Goal: Task Accomplishment & Management: Manage account settings

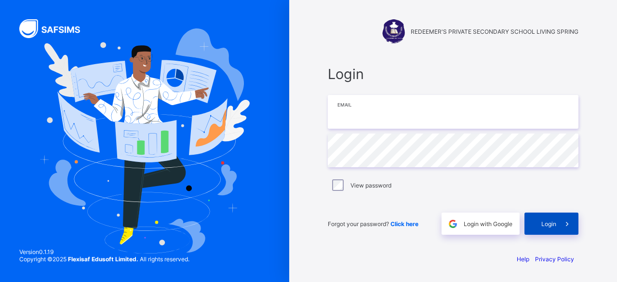
type input "**********"
click at [557, 225] on span at bounding box center [567, 223] width 22 height 22
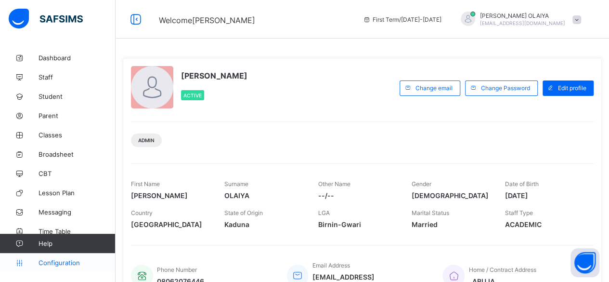
click at [51, 259] on span "Configuration" at bounding box center [77, 263] width 77 height 8
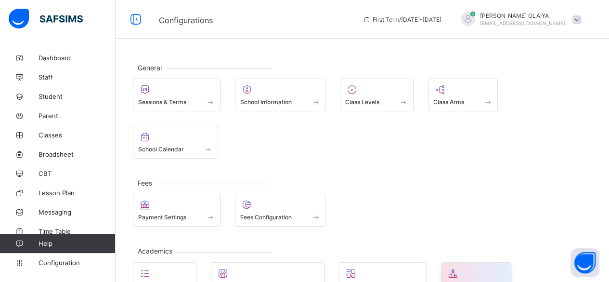
click at [461, 267] on div at bounding box center [477, 273] width 60 height 12
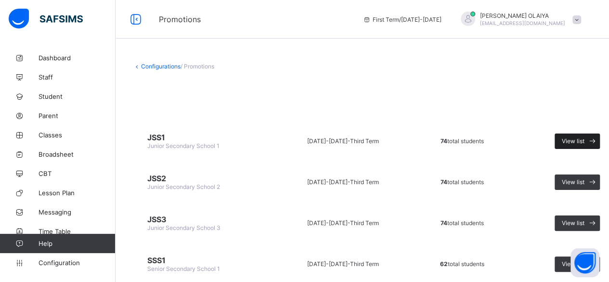
click at [560, 140] on div "View list" at bounding box center [577, 140] width 45 height 15
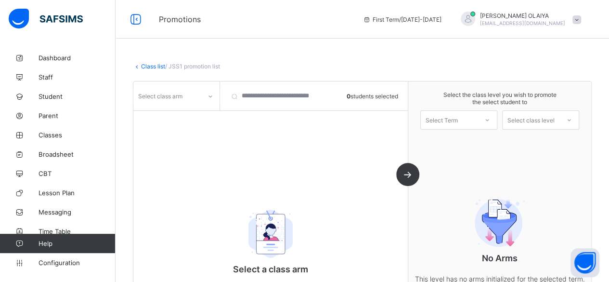
click at [147, 65] on link "Class list" at bounding box center [153, 66] width 24 height 7
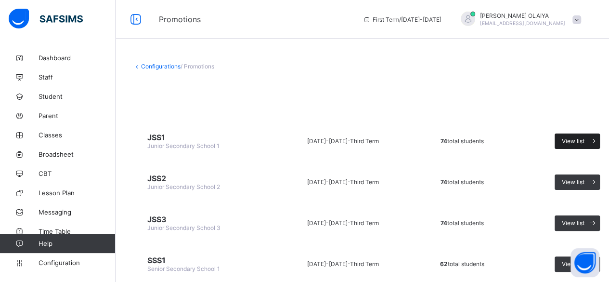
click at [557, 138] on div "View list" at bounding box center [577, 140] width 45 height 15
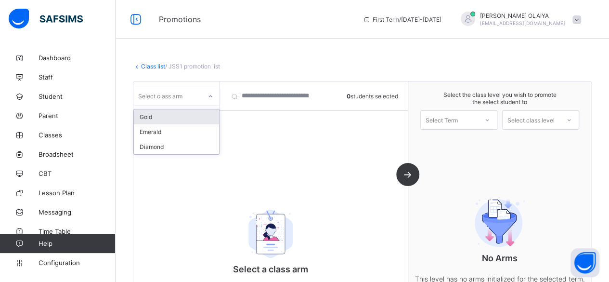
click at [208, 96] on icon at bounding box center [211, 97] width 6 height 10
click at [144, 114] on div "Gold" at bounding box center [176, 116] width 85 height 15
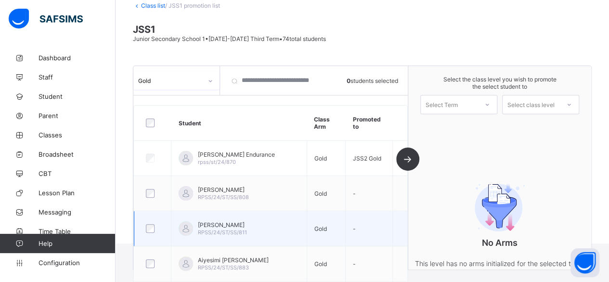
scroll to position [48, 0]
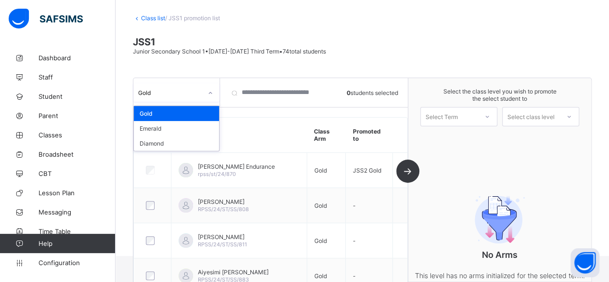
click at [211, 92] on icon at bounding box center [211, 93] width 6 height 10
click at [157, 139] on div "Diamond" at bounding box center [176, 143] width 85 height 15
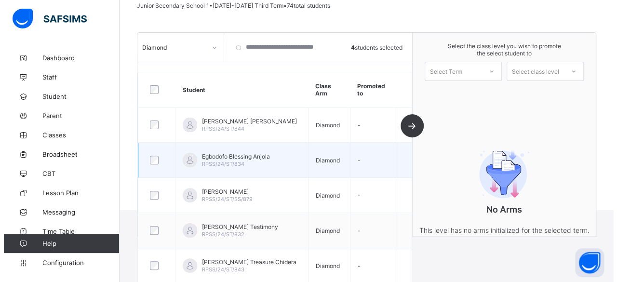
scroll to position [96, 0]
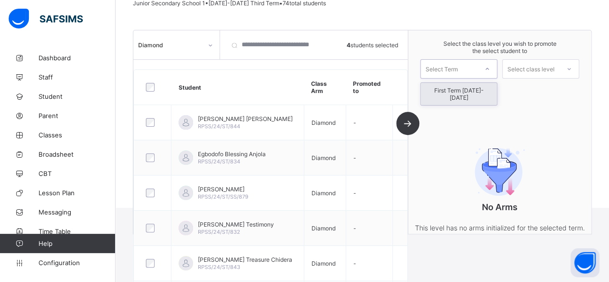
click at [490, 69] on icon at bounding box center [488, 69] width 6 height 10
click at [481, 85] on div "First Term 2025-2026" at bounding box center [459, 94] width 76 height 22
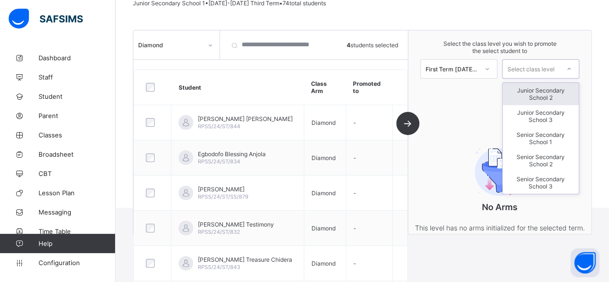
click at [572, 66] on icon at bounding box center [570, 69] width 6 height 10
click at [559, 90] on div "Junior Secondary School 2" at bounding box center [541, 94] width 76 height 22
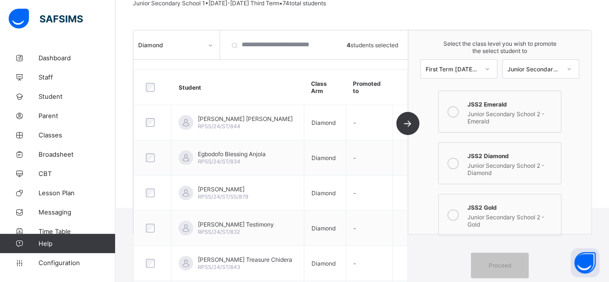
click at [459, 159] on icon at bounding box center [454, 164] width 12 height 12
click at [496, 253] on div "Proceed" at bounding box center [500, 265] width 58 height 26
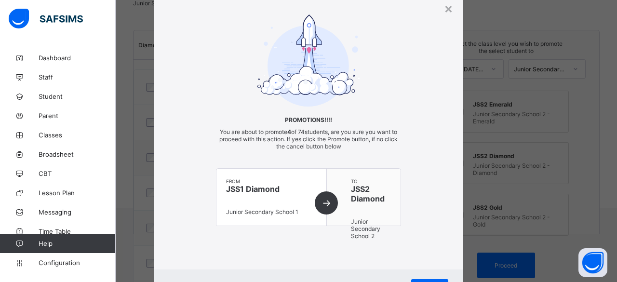
scroll to position [78, 0]
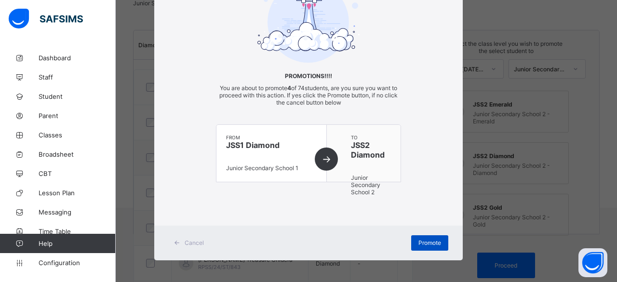
click at [420, 239] on span "Promote" at bounding box center [429, 242] width 23 height 7
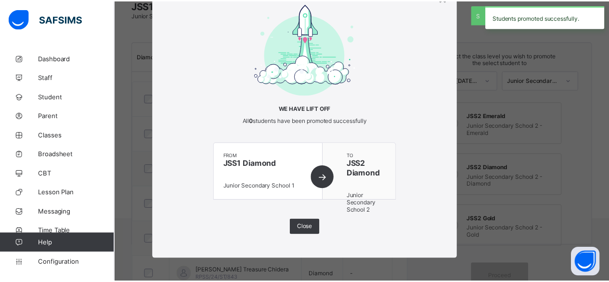
scroll to position [96, 0]
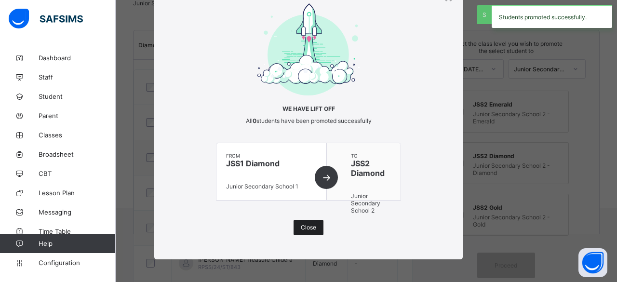
click at [309, 225] on span "Close" at bounding box center [308, 227] width 15 height 7
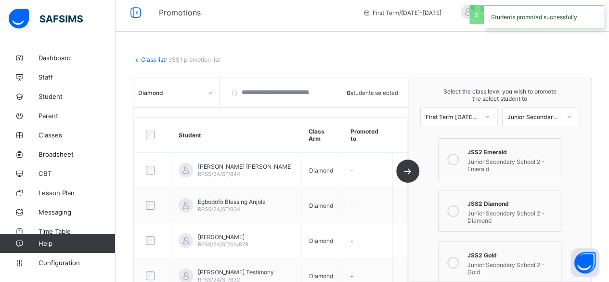
scroll to position [0, 0]
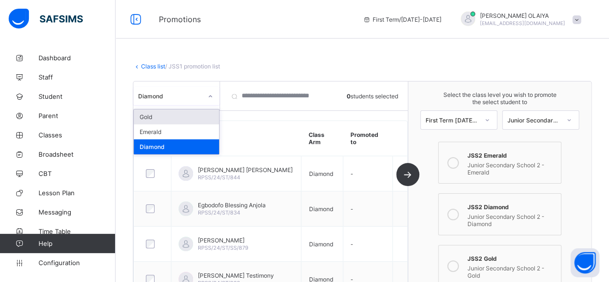
click at [208, 96] on icon at bounding box center [211, 97] width 6 height 10
click at [155, 130] on div "Emerald" at bounding box center [176, 131] width 85 height 15
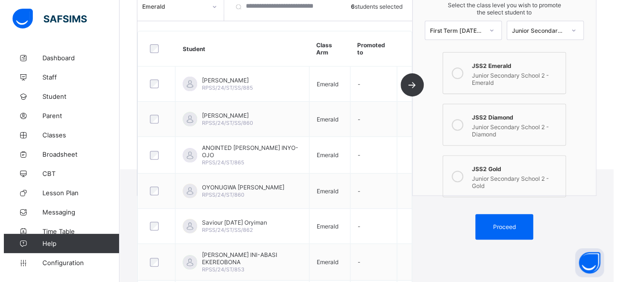
scroll to position [145, 0]
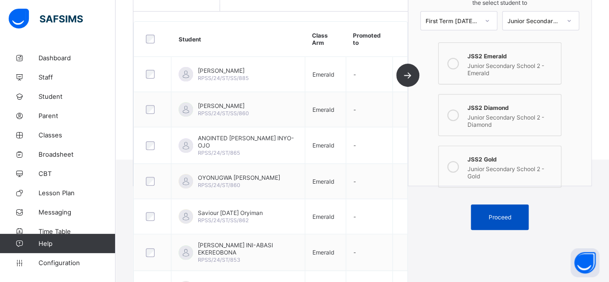
click at [504, 213] on span "Proceed" at bounding box center [500, 216] width 23 height 7
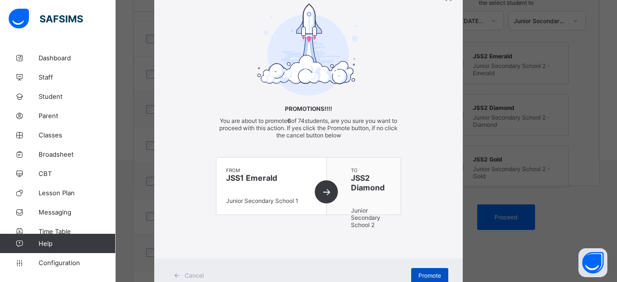
click at [424, 272] on span "Promote" at bounding box center [429, 275] width 23 height 7
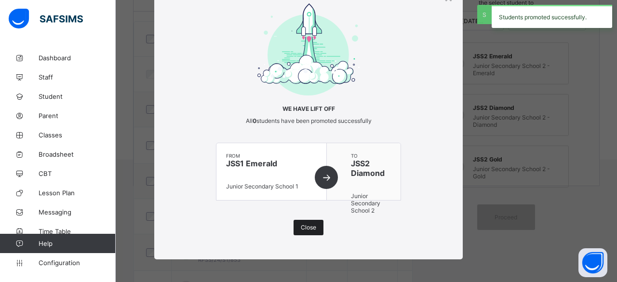
click at [304, 225] on span "Close" at bounding box center [308, 227] width 15 height 7
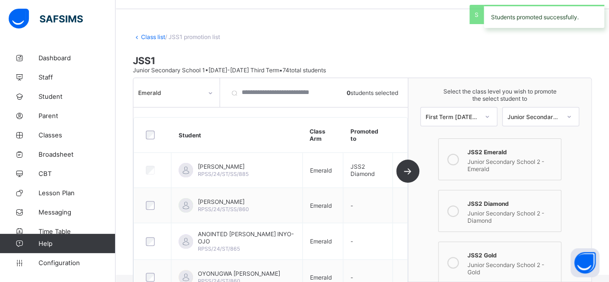
scroll to position [0, 0]
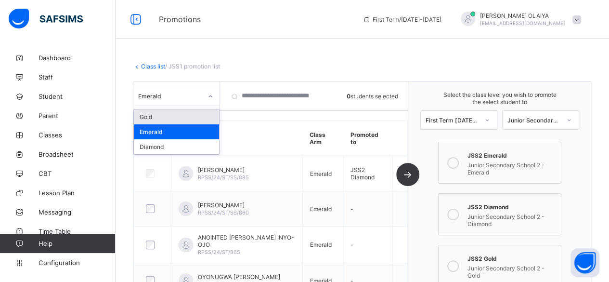
click at [211, 95] on icon at bounding box center [211, 97] width 6 height 10
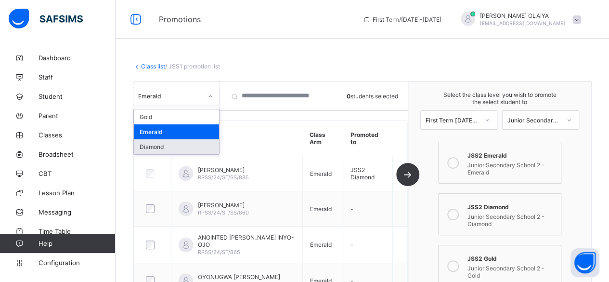
click at [156, 145] on div "Diamond" at bounding box center [176, 146] width 85 height 15
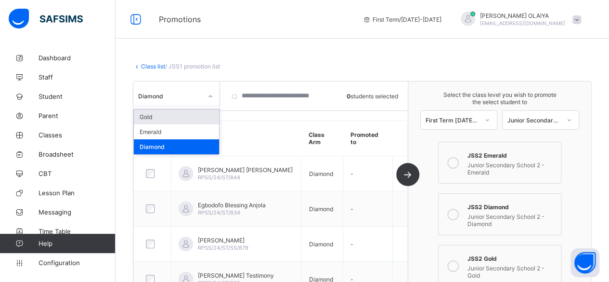
click at [210, 96] on icon at bounding box center [211, 97] width 6 height 10
click at [173, 133] on div "Emerald" at bounding box center [176, 131] width 85 height 15
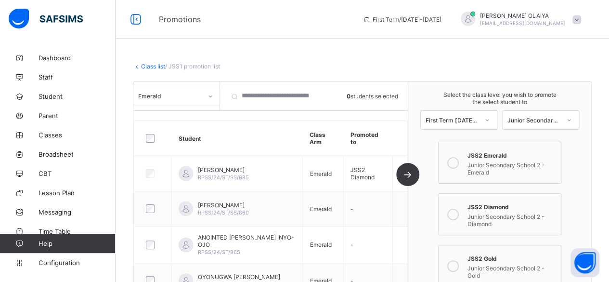
click at [210, 92] on div at bounding box center [210, 96] width 16 height 15
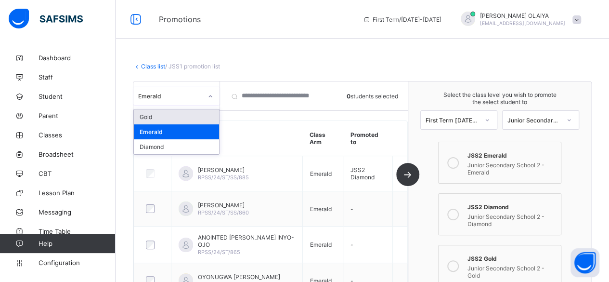
click at [190, 119] on div "Gold" at bounding box center [176, 116] width 85 height 15
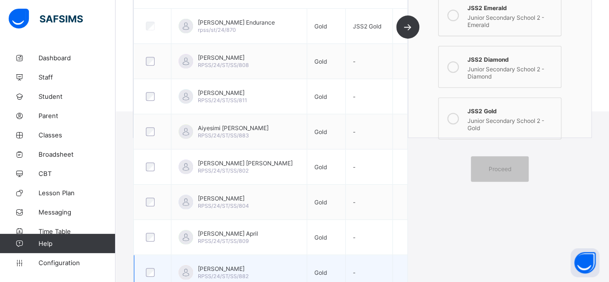
scroll to position [96, 0]
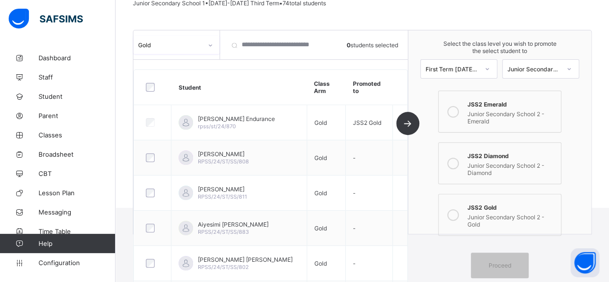
click at [409, 118] on div "option Gold, selected. 0 results available. Select is focused ,type to refine l…" at bounding box center [270, 131] width 275 height 203
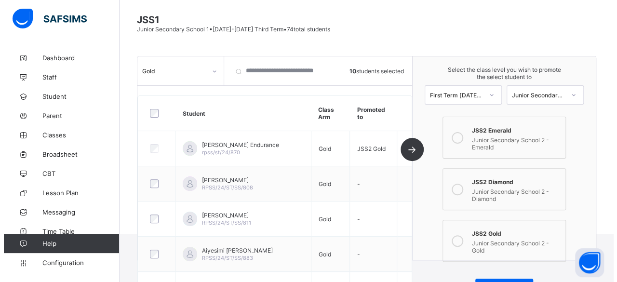
scroll to position [167, 0]
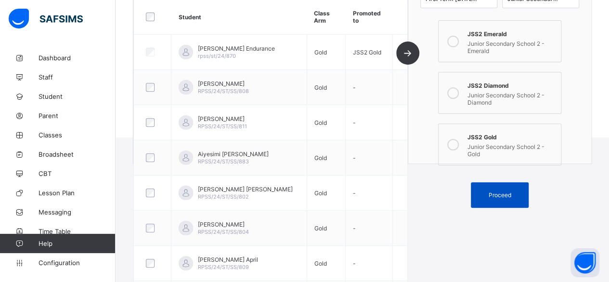
click at [503, 191] on span "Proceed" at bounding box center [500, 194] width 23 height 7
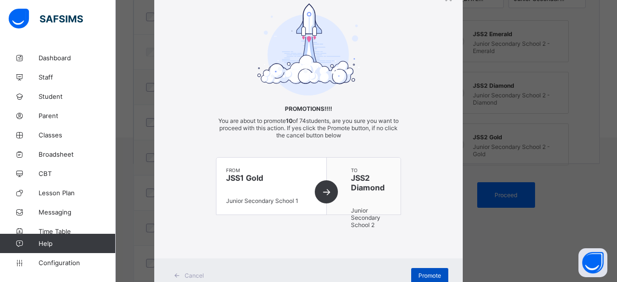
click at [426, 272] on span "Promote" at bounding box center [429, 275] width 23 height 7
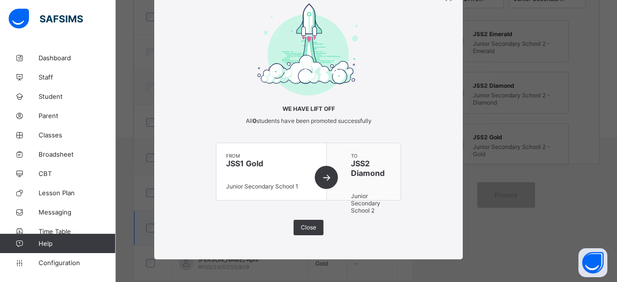
click at [303, 224] on span "Close" at bounding box center [308, 227] width 15 height 7
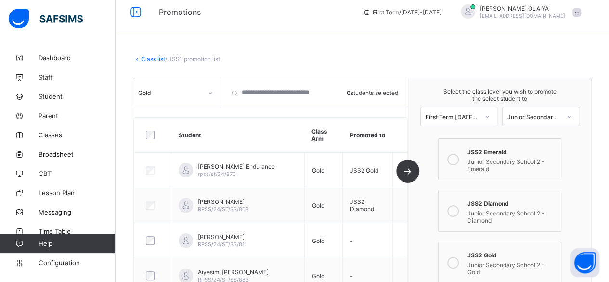
scroll to position [0, 0]
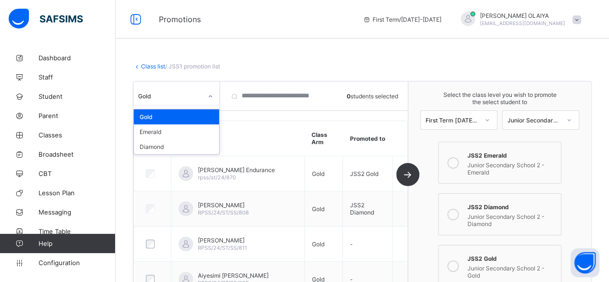
click at [209, 94] on icon at bounding box center [211, 97] width 6 height 10
click at [179, 129] on div "Emerald" at bounding box center [176, 131] width 85 height 15
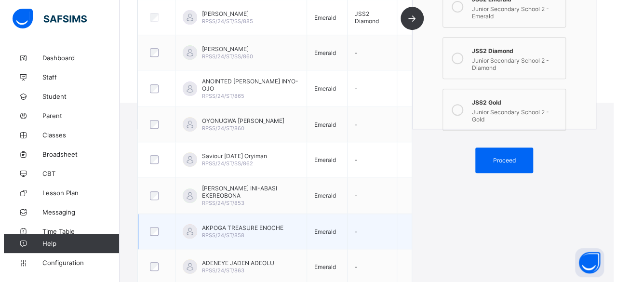
scroll to position [167, 0]
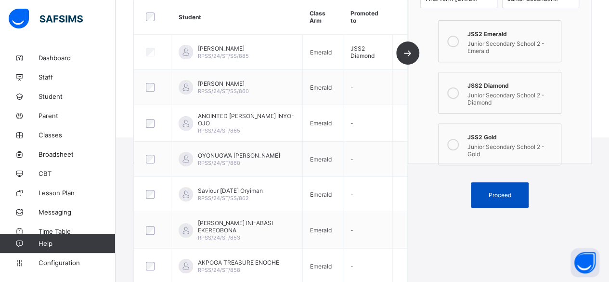
click at [511, 191] on span "Proceed" at bounding box center [500, 194] width 23 height 7
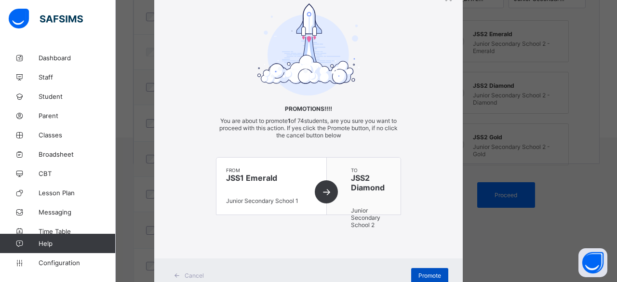
click at [415, 268] on div "Promote" at bounding box center [429, 275] width 37 height 15
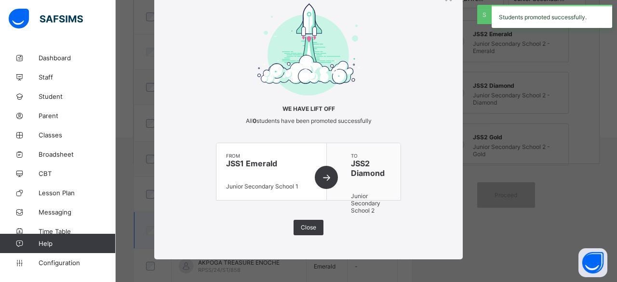
click at [301, 221] on div "Close" at bounding box center [308, 227] width 30 height 15
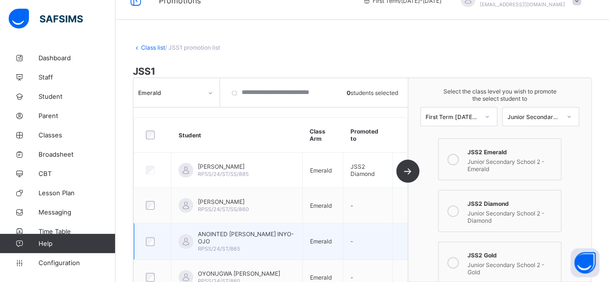
scroll to position [0, 0]
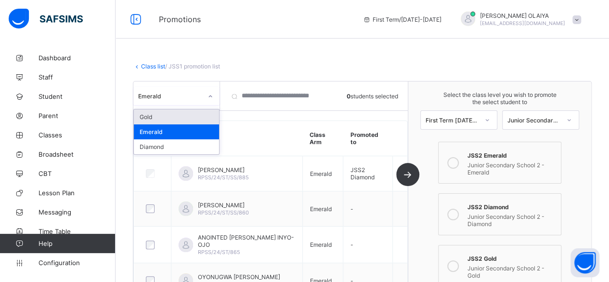
click at [210, 98] on icon at bounding box center [211, 97] width 6 height 10
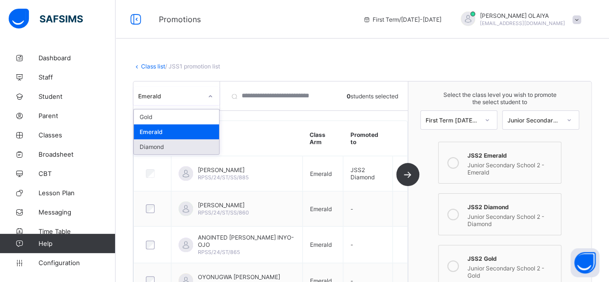
click at [186, 148] on div "Diamond" at bounding box center [176, 146] width 85 height 15
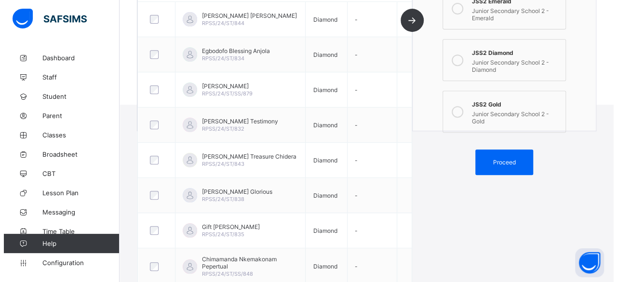
scroll to position [228, 0]
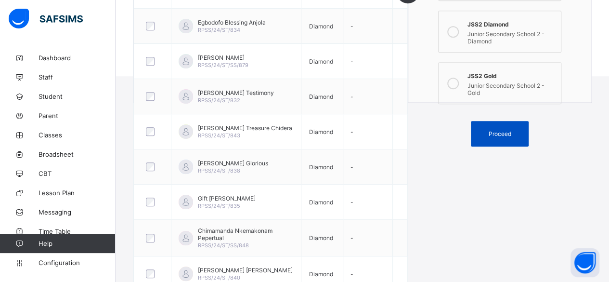
click at [501, 130] on span "Proceed" at bounding box center [500, 133] width 23 height 7
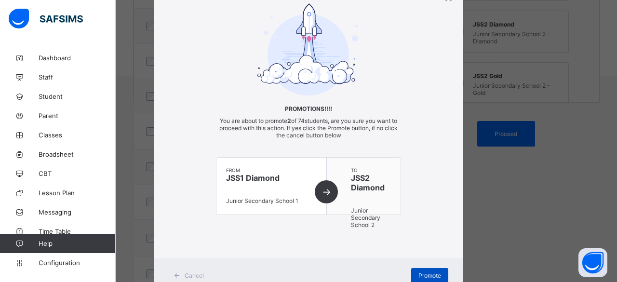
click at [427, 272] on span "Promote" at bounding box center [429, 275] width 23 height 7
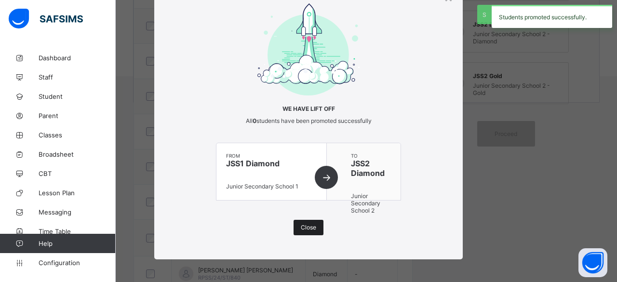
click at [302, 227] on span "Close" at bounding box center [308, 227] width 15 height 7
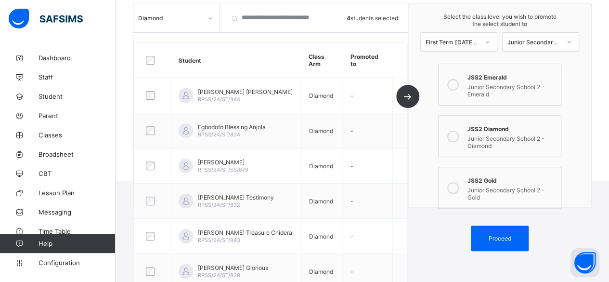
scroll to position [35, 0]
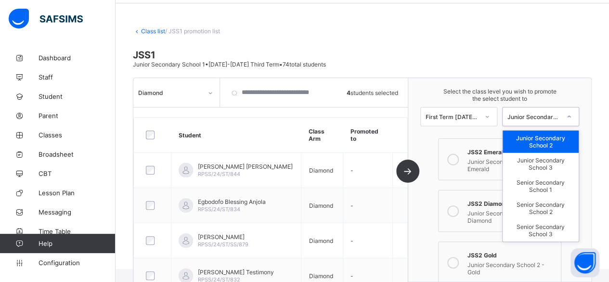
click at [572, 114] on icon at bounding box center [570, 117] width 6 height 10
click at [549, 146] on div "Junior Secondary School 2" at bounding box center [541, 142] width 76 height 22
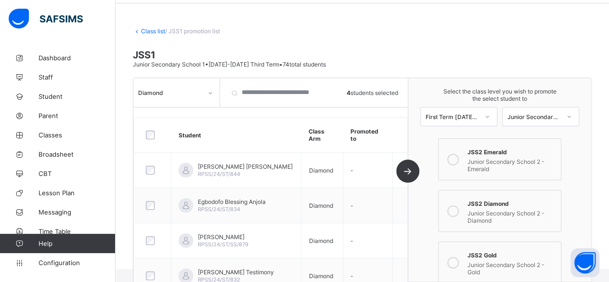
click at [459, 159] on icon at bounding box center [454, 159] width 12 height 12
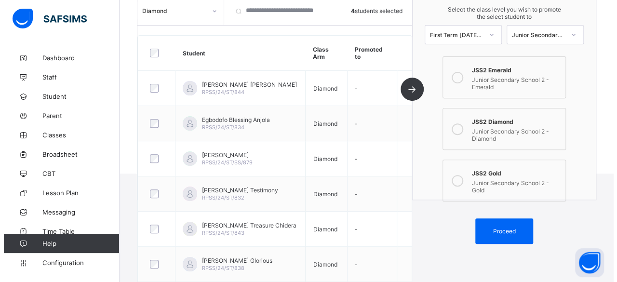
scroll to position [132, 0]
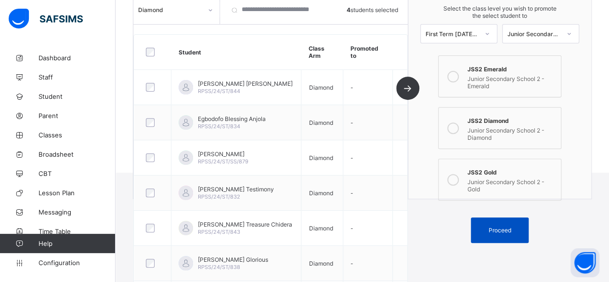
click at [506, 226] on span "Proceed" at bounding box center [500, 229] width 23 height 7
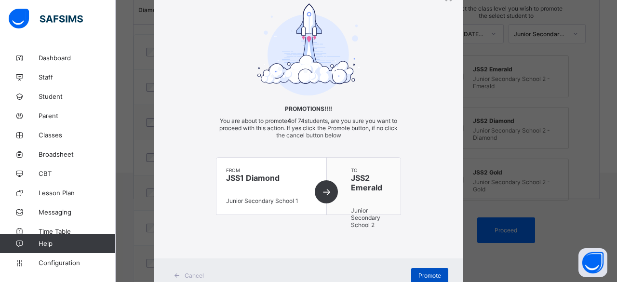
click at [423, 269] on div "Promote" at bounding box center [429, 275] width 37 height 15
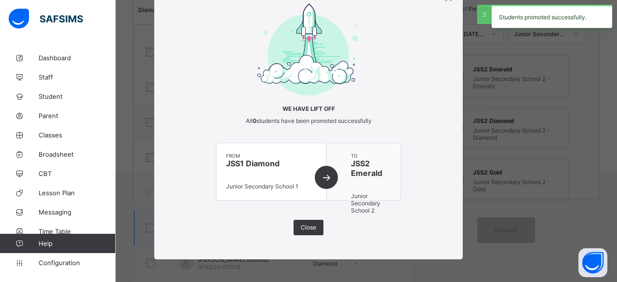
click at [309, 227] on span "Close" at bounding box center [308, 227] width 15 height 7
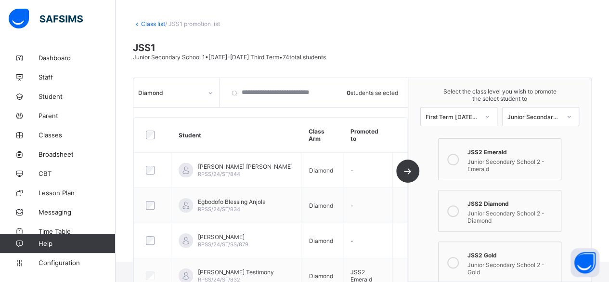
scroll to position [0, 0]
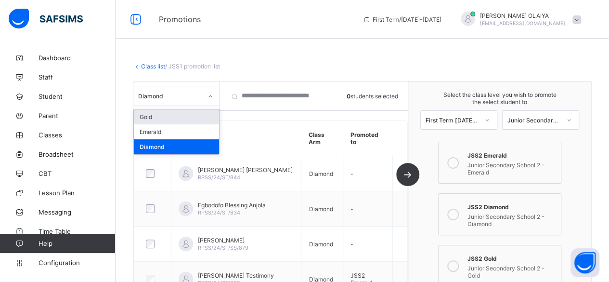
click at [209, 96] on icon at bounding box center [211, 97] width 6 height 10
click at [155, 132] on div "Emerald" at bounding box center [176, 131] width 85 height 15
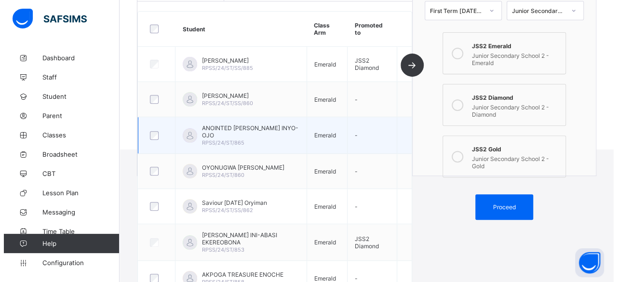
scroll to position [119, 0]
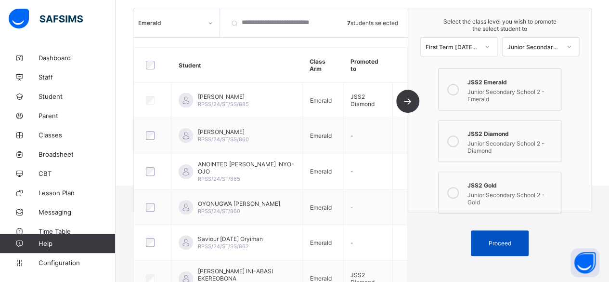
click at [500, 239] on span "Proceed" at bounding box center [500, 242] width 23 height 7
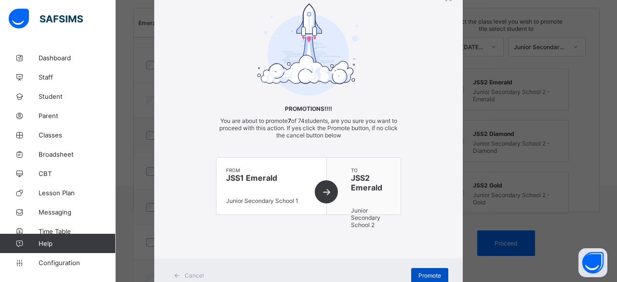
click at [418, 272] on span "Promote" at bounding box center [429, 275] width 23 height 7
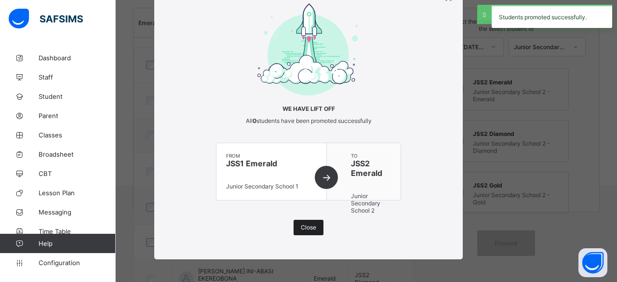
click at [316, 230] on div "Close" at bounding box center [308, 227] width 30 height 15
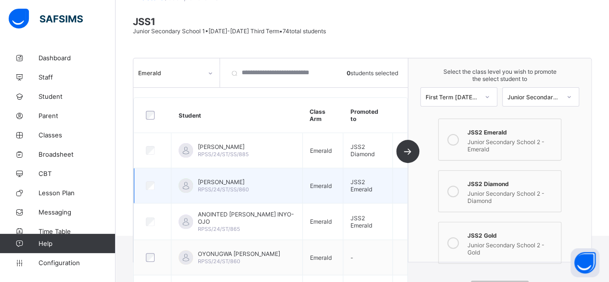
scroll to position [0, 0]
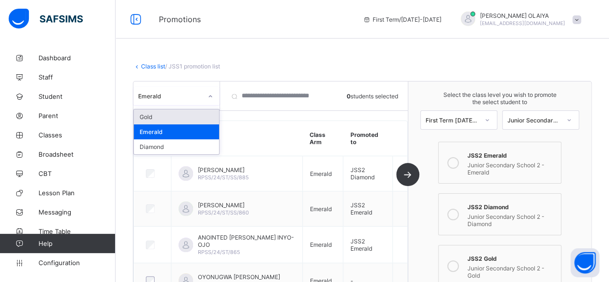
click at [211, 94] on icon at bounding box center [211, 97] width 6 height 10
click at [182, 116] on div "Gold" at bounding box center [176, 116] width 85 height 15
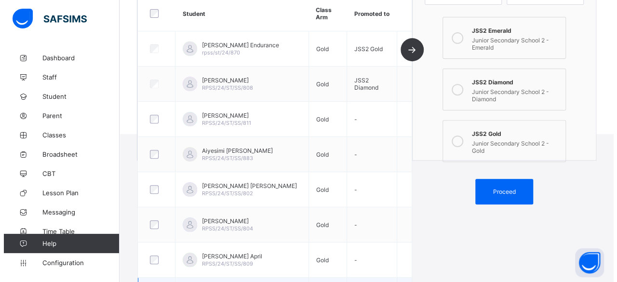
scroll to position [167, 0]
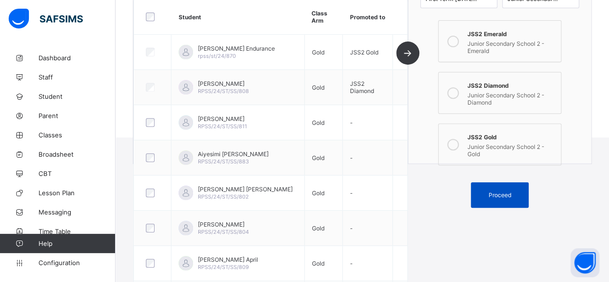
click at [508, 182] on div "Proceed" at bounding box center [500, 195] width 58 height 26
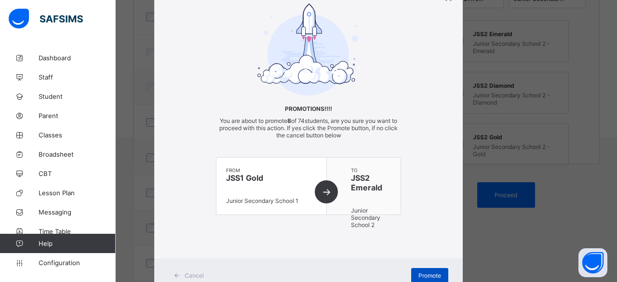
click at [418, 272] on span "Promote" at bounding box center [429, 275] width 23 height 7
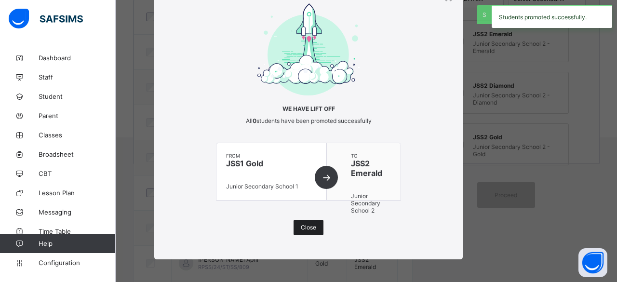
click at [303, 222] on div "Close" at bounding box center [308, 227] width 30 height 15
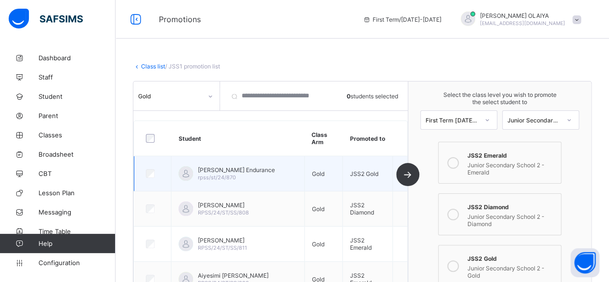
scroll to position [0, 0]
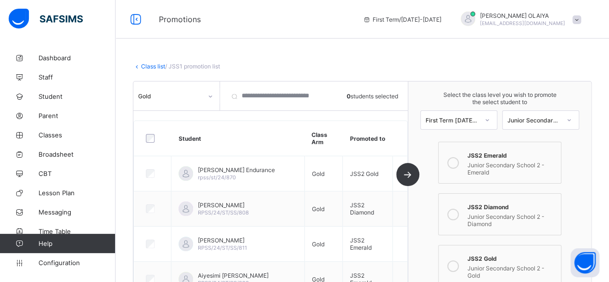
click at [209, 95] on icon at bounding box center [211, 97] width 6 height 10
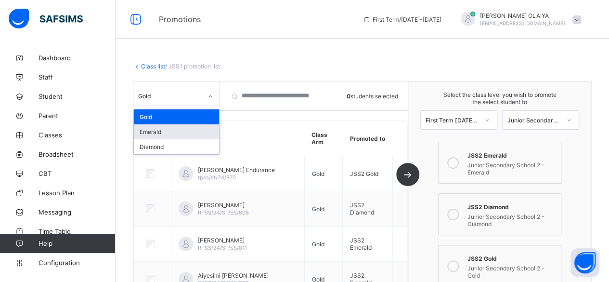
click at [172, 133] on div "Emerald" at bounding box center [176, 131] width 85 height 15
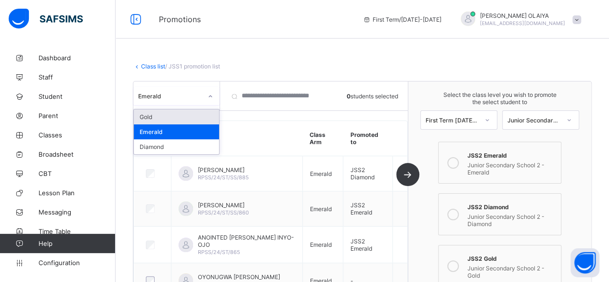
click at [212, 97] on icon at bounding box center [211, 97] width 6 height 10
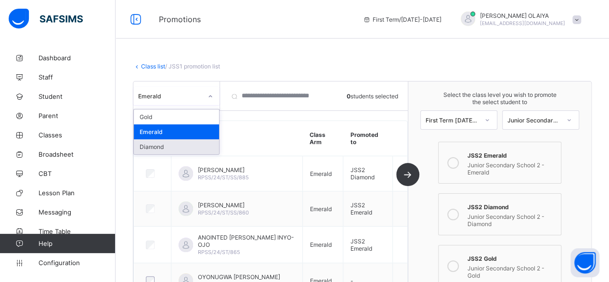
click at [171, 149] on div "Diamond" at bounding box center [176, 146] width 85 height 15
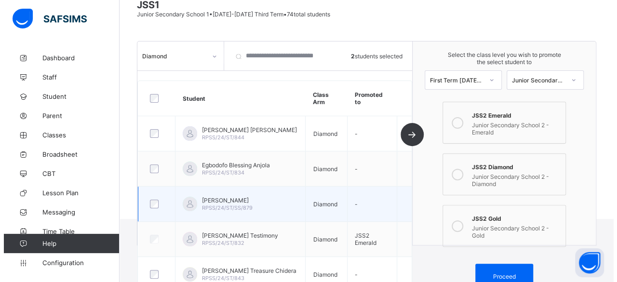
scroll to position [193, 0]
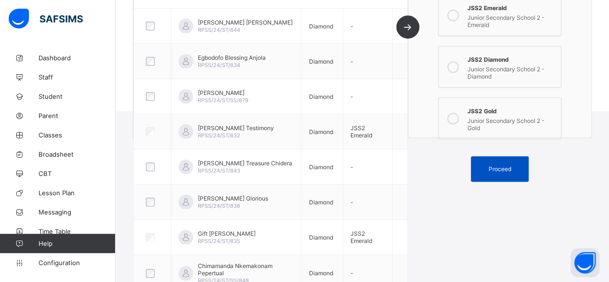
click at [503, 165] on span "Proceed" at bounding box center [500, 168] width 23 height 7
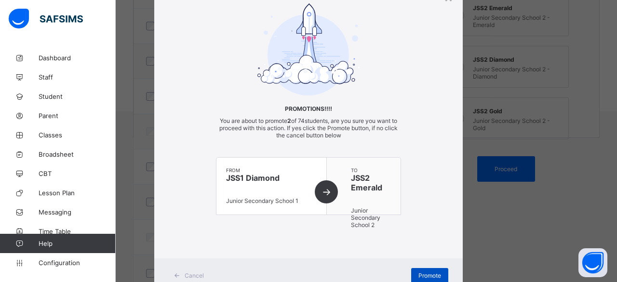
click at [423, 272] on span "Promote" at bounding box center [429, 275] width 23 height 7
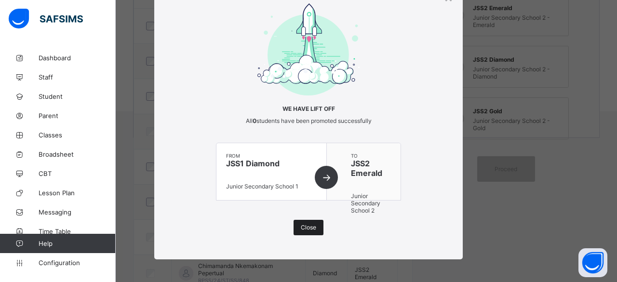
click at [304, 224] on span "Close" at bounding box center [308, 227] width 15 height 7
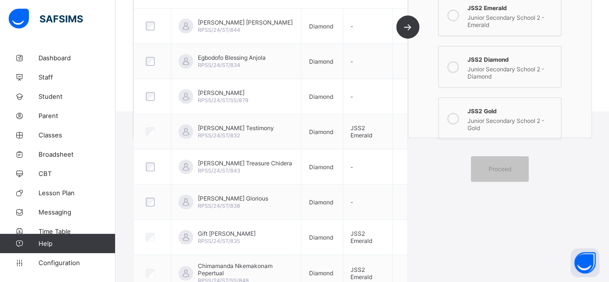
click at [459, 113] on icon at bounding box center [454, 119] width 12 height 12
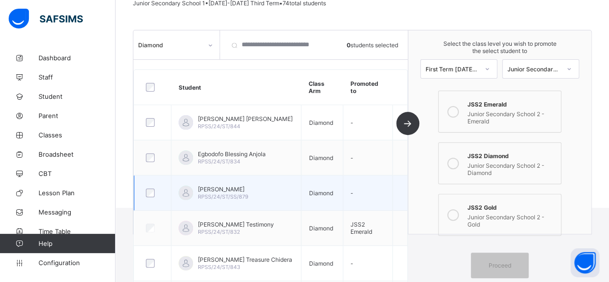
scroll to position [0, 0]
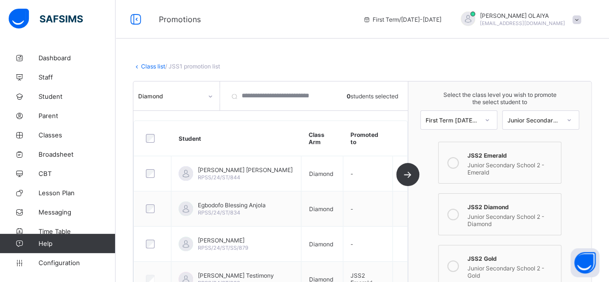
click at [213, 96] on icon at bounding box center [211, 97] width 6 height 10
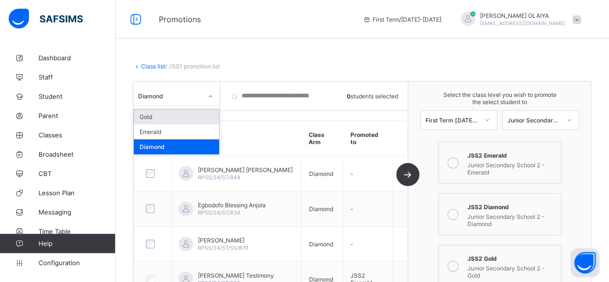
click at [175, 113] on div "Gold" at bounding box center [176, 116] width 85 height 15
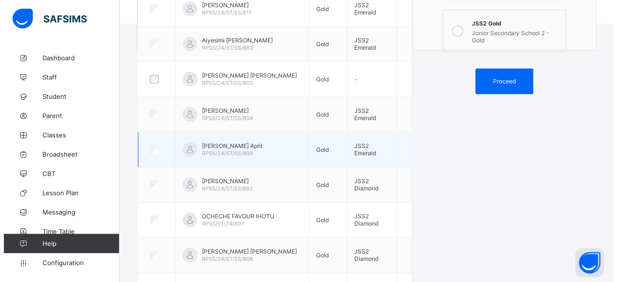
scroll to position [289, 0]
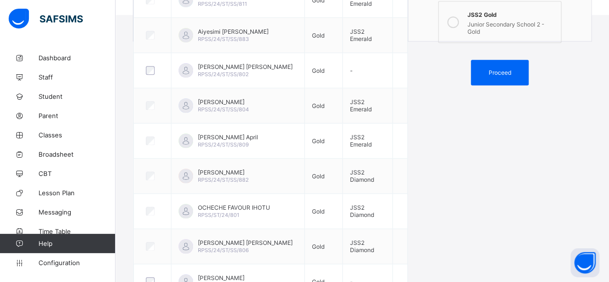
click at [501, 61] on div "Proceed" at bounding box center [500, 73] width 58 height 26
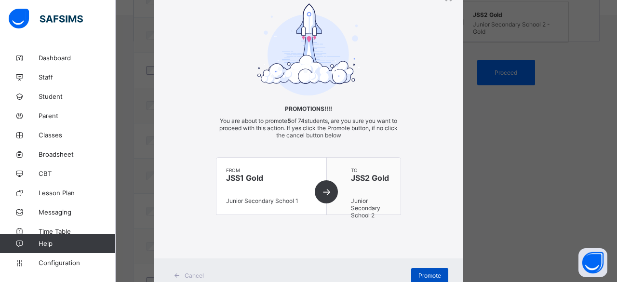
click at [411, 269] on div "Promote" at bounding box center [429, 275] width 37 height 15
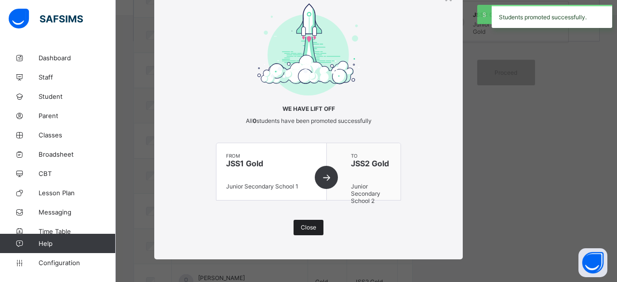
click at [301, 226] on span "Close" at bounding box center [308, 227] width 15 height 7
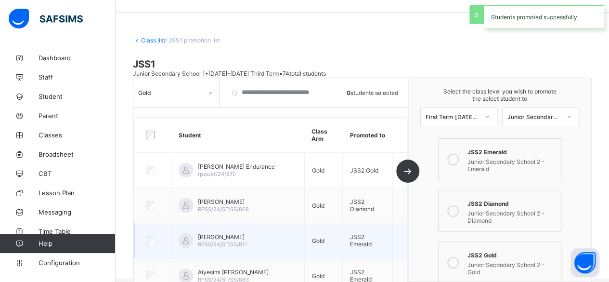
scroll to position [0, 0]
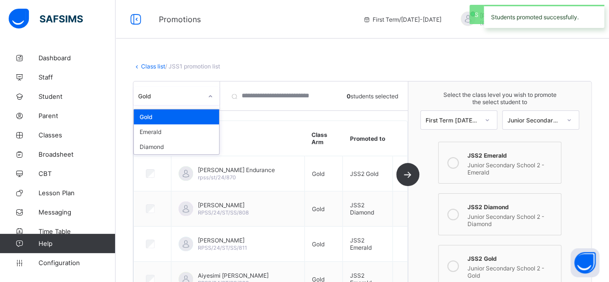
click at [211, 96] on icon at bounding box center [210, 96] width 3 height 2
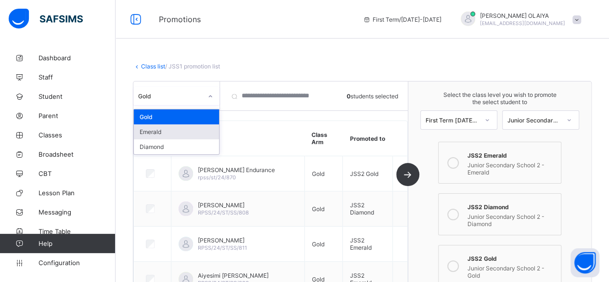
click at [172, 131] on div "Emerald" at bounding box center [176, 131] width 85 height 15
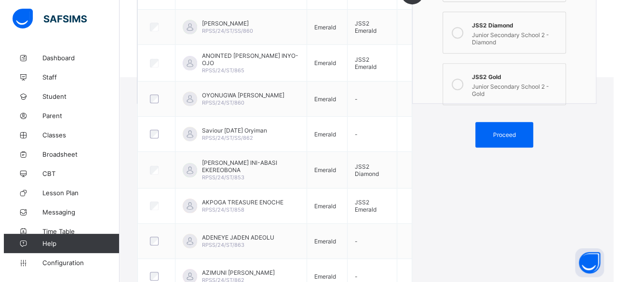
scroll to position [167, 0]
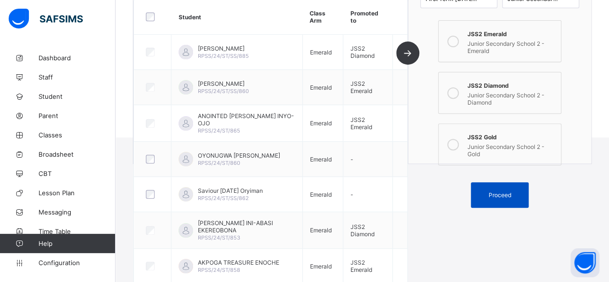
click at [506, 191] on span "Proceed" at bounding box center [500, 194] width 23 height 7
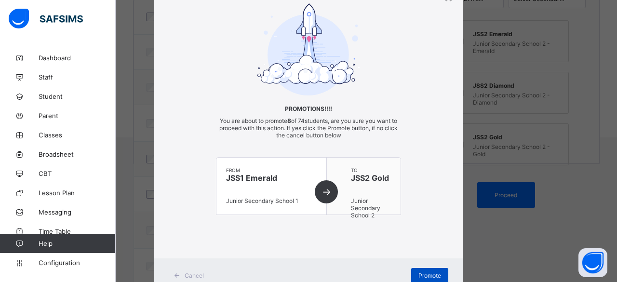
click at [426, 268] on div "Promote" at bounding box center [429, 275] width 37 height 15
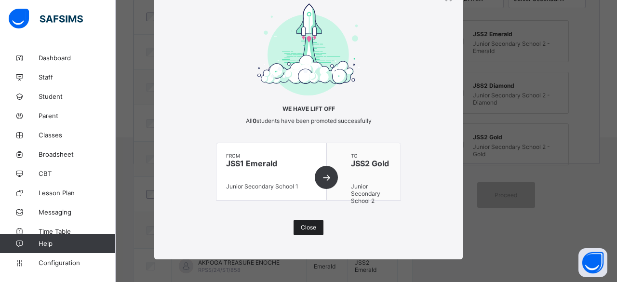
click at [304, 221] on div "Close" at bounding box center [308, 227] width 30 height 15
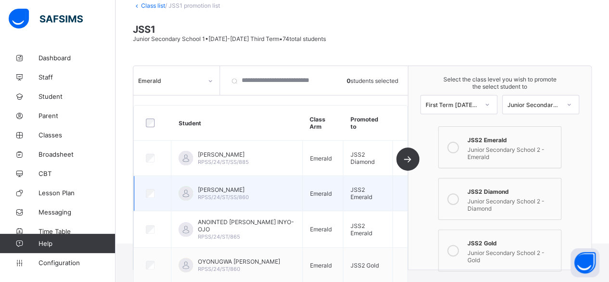
scroll to position [0, 0]
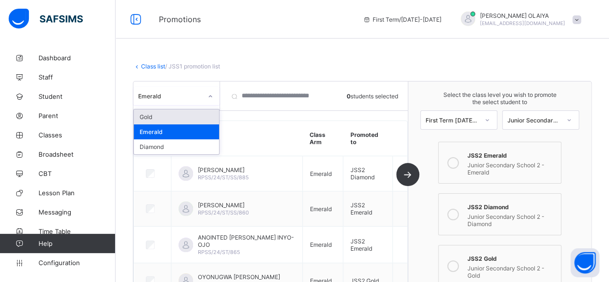
click at [209, 99] on icon at bounding box center [211, 97] width 6 height 10
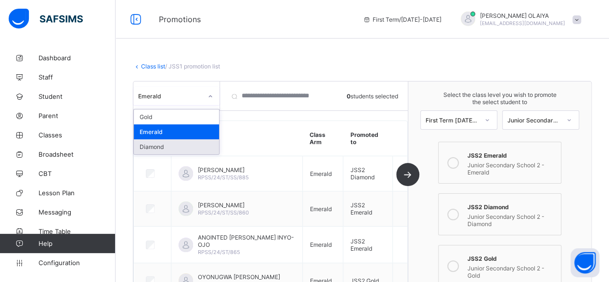
click at [159, 145] on div "Diamond" at bounding box center [176, 146] width 85 height 15
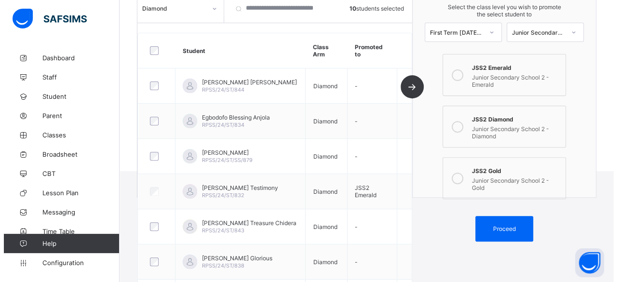
scroll to position [132, 0]
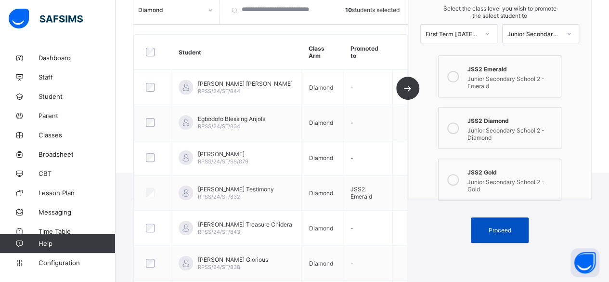
click at [505, 217] on div "Proceed" at bounding box center [500, 230] width 58 height 26
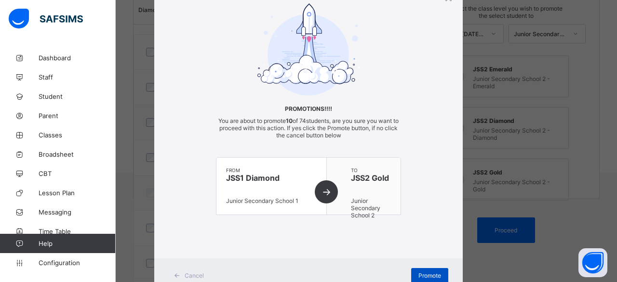
click at [421, 272] on span "Promote" at bounding box center [429, 275] width 23 height 7
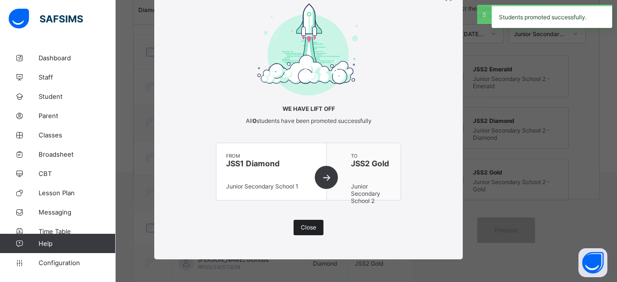
click at [301, 225] on span "Close" at bounding box center [308, 227] width 15 height 7
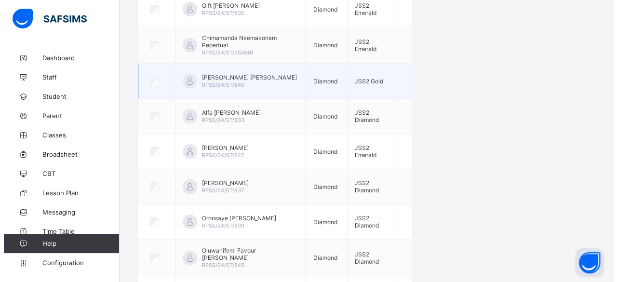
scroll to position [228, 0]
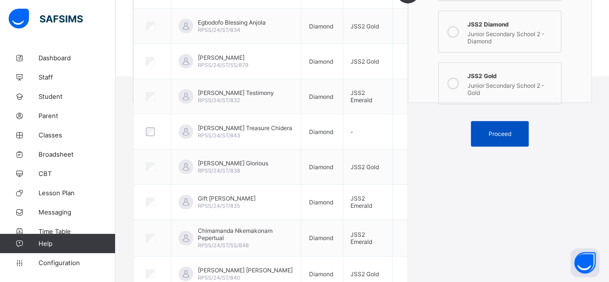
click at [510, 130] on span "Proceed" at bounding box center [500, 133] width 23 height 7
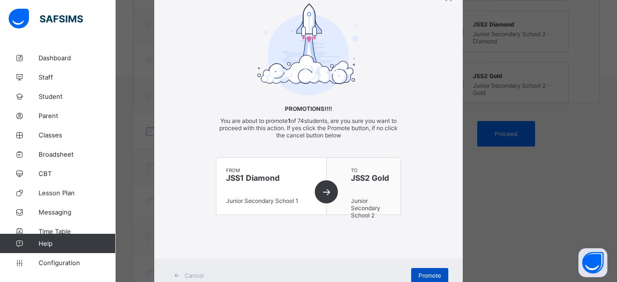
click at [425, 272] on span "Promote" at bounding box center [429, 275] width 23 height 7
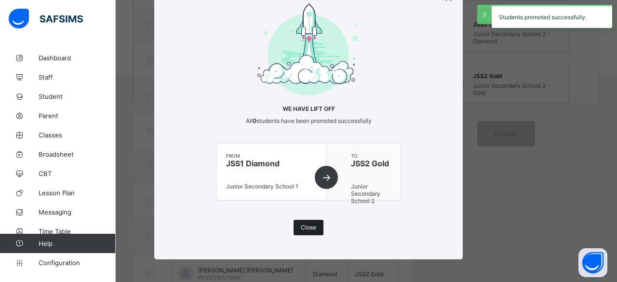
click at [301, 224] on span "Close" at bounding box center [308, 227] width 15 height 7
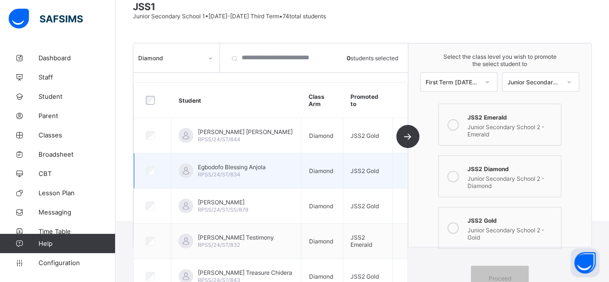
scroll to position [0, 0]
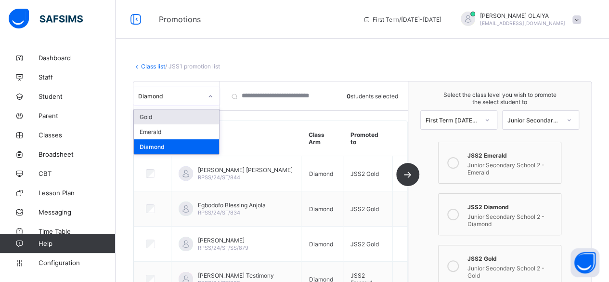
click at [211, 96] on icon at bounding box center [211, 97] width 6 height 10
click at [156, 132] on div "Emerald" at bounding box center [176, 131] width 85 height 15
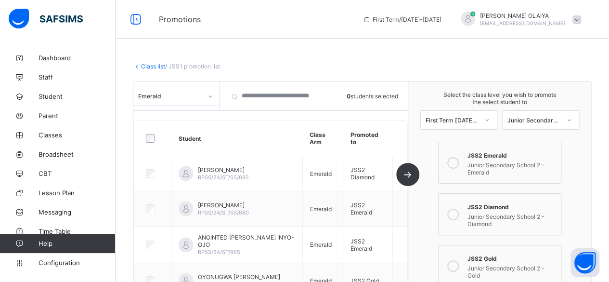
click at [212, 96] on icon at bounding box center [211, 97] width 6 height 10
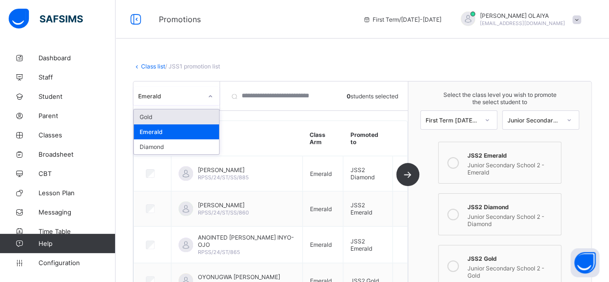
click at [174, 115] on div "Gold" at bounding box center [176, 116] width 85 height 15
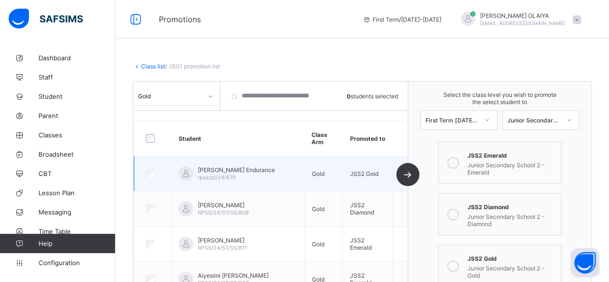
click at [326, 166] on td "Gold" at bounding box center [323, 173] width 39 height 35
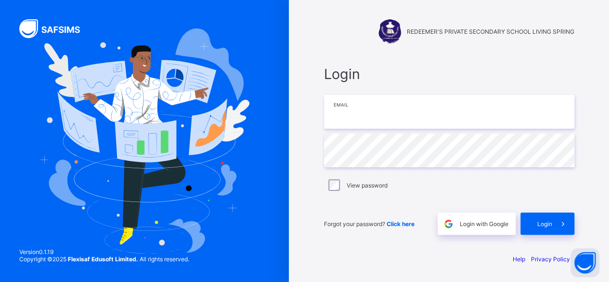
type input "**********"
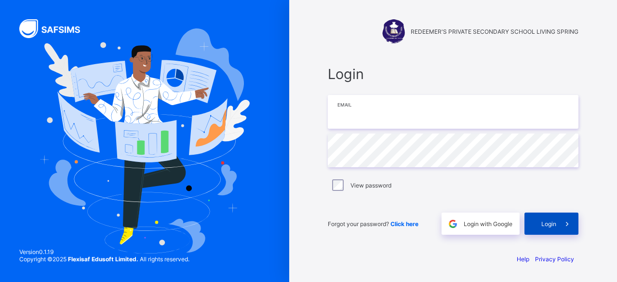
type input "**********"
click at [553, 223] on span "Login" at bounding box center [548, 223] width 15 height 7
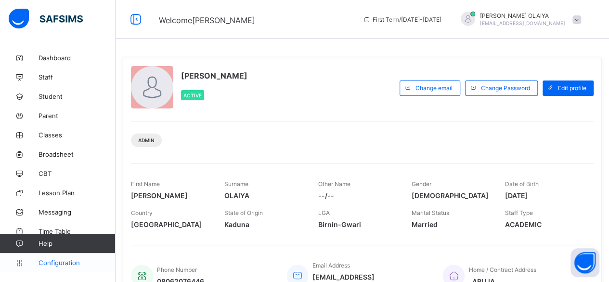
click at [67, 261] on span "Configuration" at bounding box center [77, 263] width 77 height 8
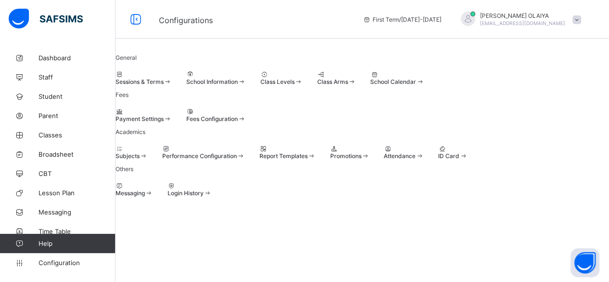
click at [330, 152] on span at bounding box center [330, 152] width 0 height 0
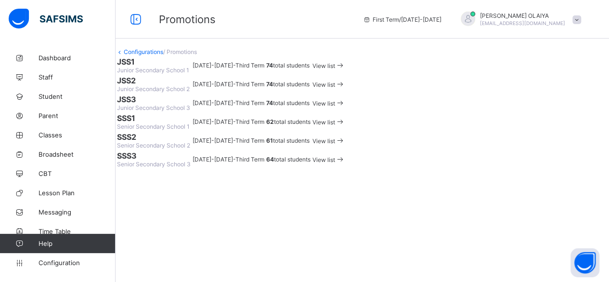
scroll to position [48, 0]
click at [335, 88] on span "View list" at bounding box center [324, 84] width 23 height 7
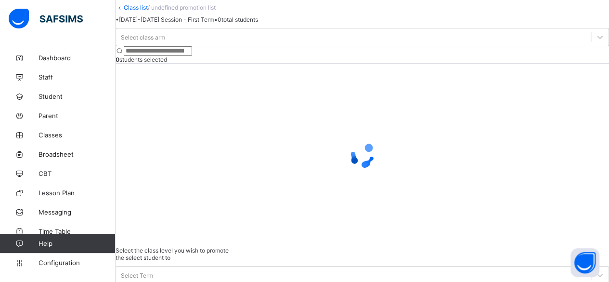
scroll to position [48, 0]
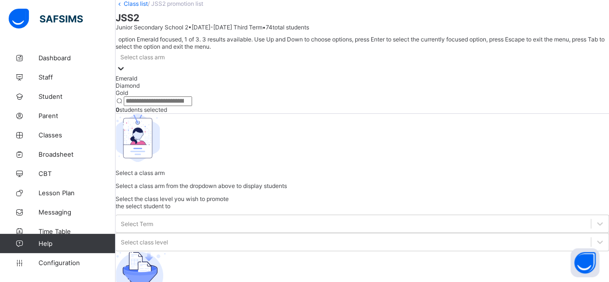
click at [126, 73] on icon at bounding box center [121, 69] width 10 height 10
click at [170, 82] on div "Emerald" at bounding box center [363, 78] width 494 height 7
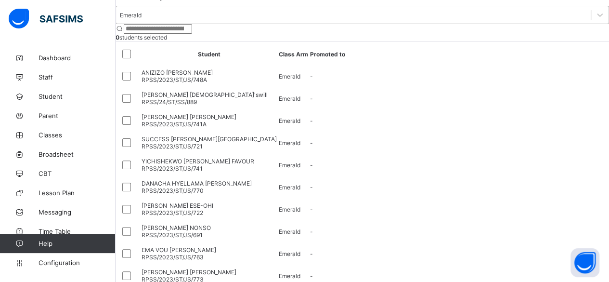
scroll to position [22, 0]
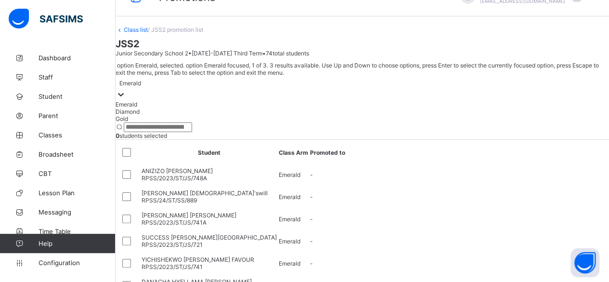
click at [126, 90] on div at bounding box center [121, 95] width 10 height 11
click at [166, 122] on div "Gold" at bounding box center [363, 118] width 494 height 7
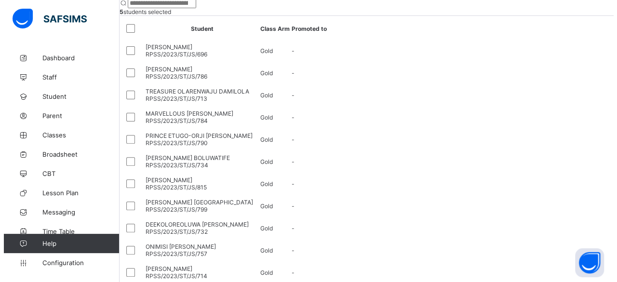
scroll to position [83, 0]
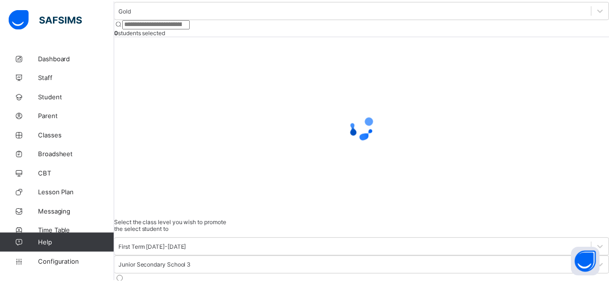
scroll to position [45, 0]
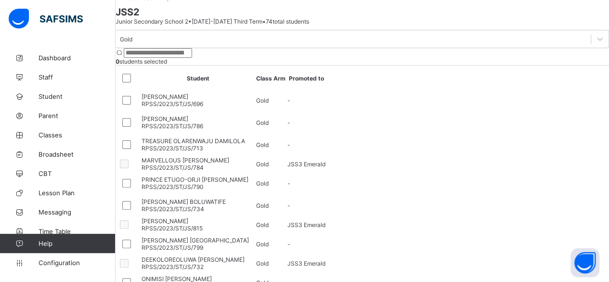
scroll to position [0, 0]
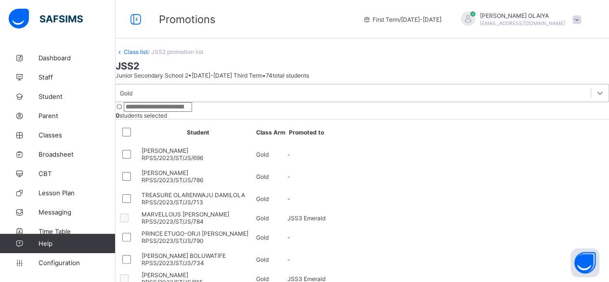
click at [595, 95] on icon at bounding box center [600, 93] width 10 height 10
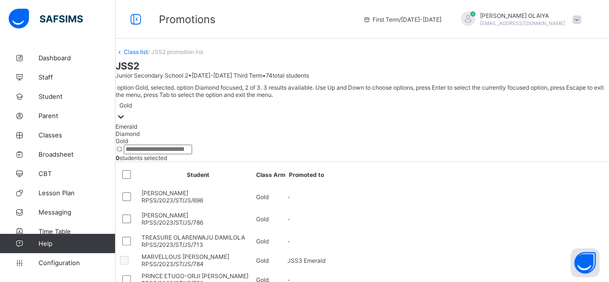
click at [180, 132] on div "Diamond" at bounding box center [363, 133] width 494 height 7
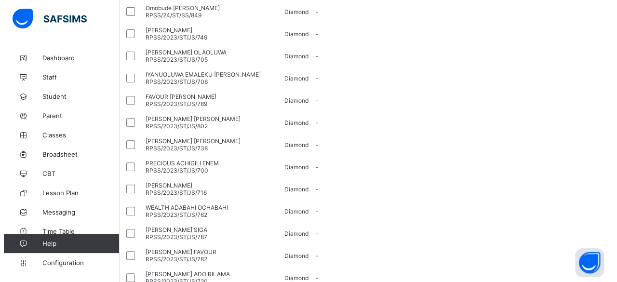
scroll to position [167, 0]
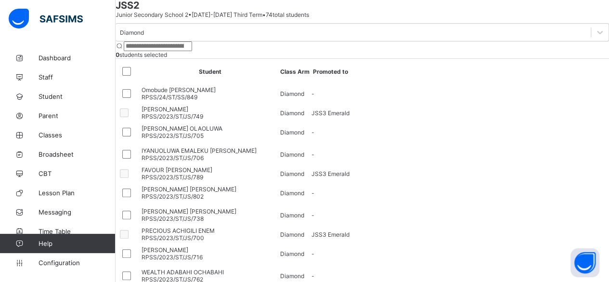
scroll to position [0, 0]
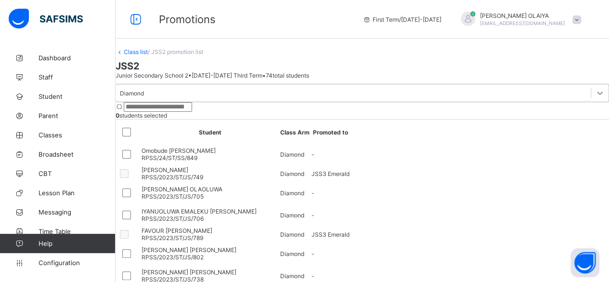
click at [595, 95] on icon at bounding box center [600, 93] width 10 height 10
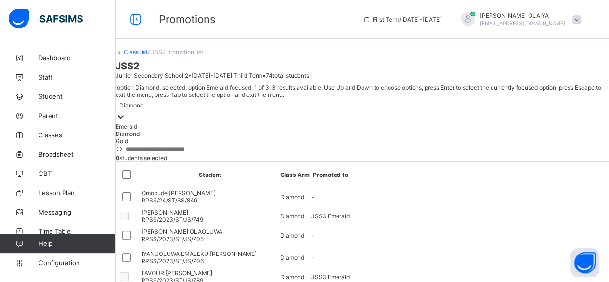
click at [170, 123] on div "Emerald" at bounding box center [363, 126] width 494 height 7
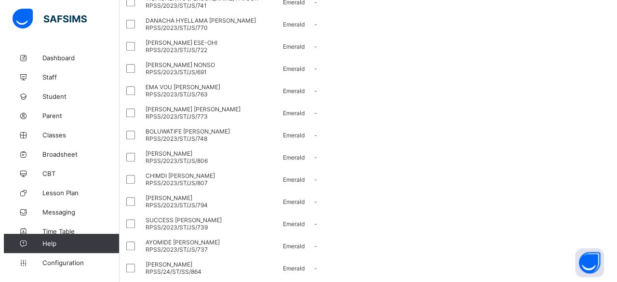
scroll to position [167, 0]
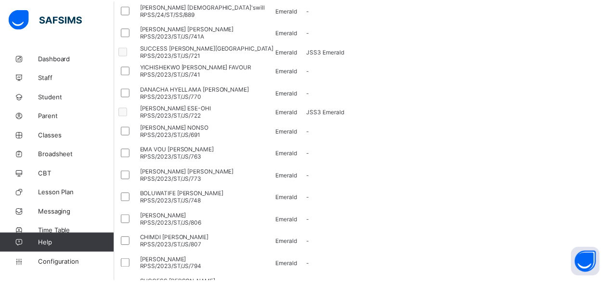
scroll to position [0, 0]
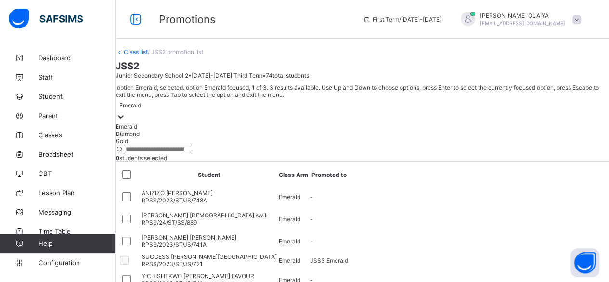
click at [126, 112] on div at bounding box center [121, 117] width 10 height 11
click at [155, 145] on div "Gold" at bounding box center [363, 140] width 494 height 7
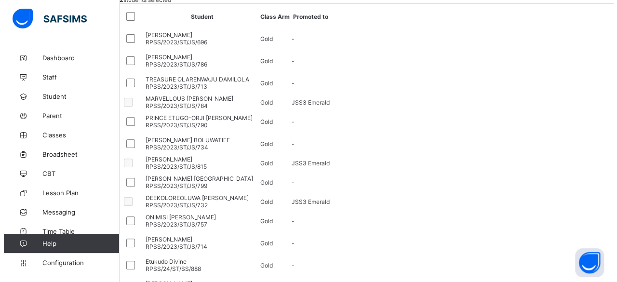
scroll to position [228, 0]
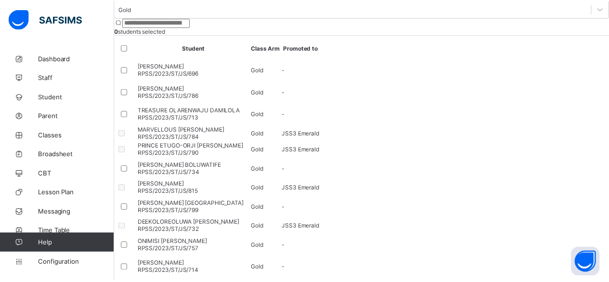
scroll to position [228, 0]
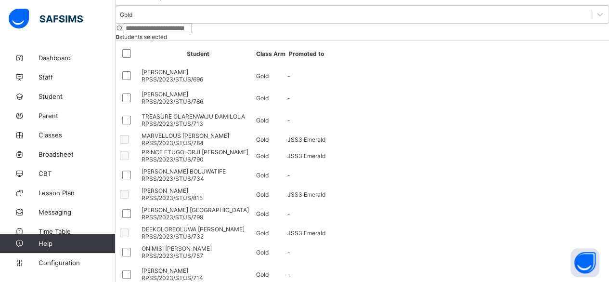
scroll to position [35, 0]
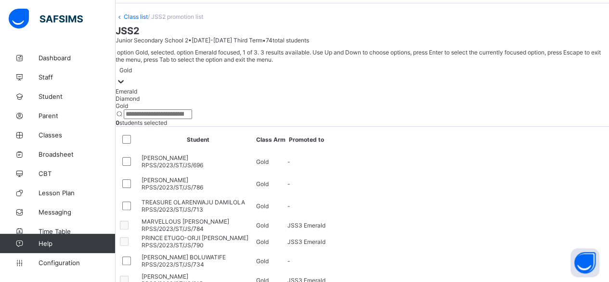
click at [126, 86] on icon at bounding box center [121, 82] width 10 height 10
click at [170, 95] on div "Emerald" at bounding box center [363, 91] width 494 height 7
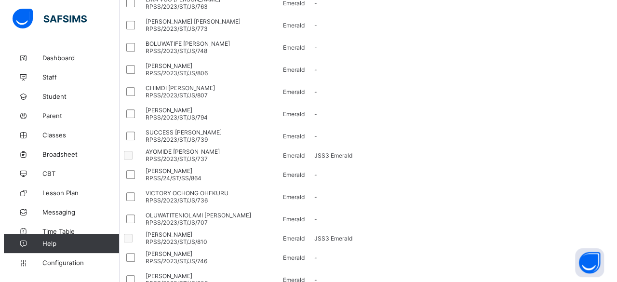
scroll to position [263, 0]
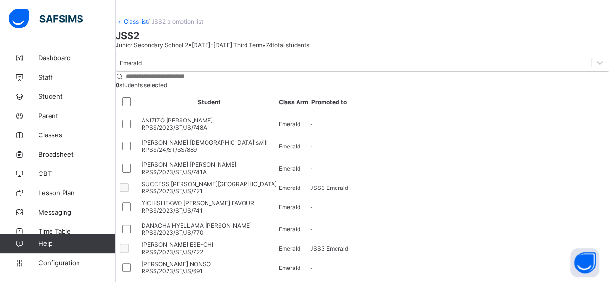
scroll to position [0, 0]
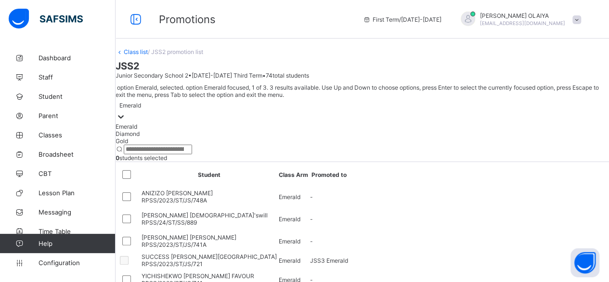
click at [126, 112] on icon at bounding box center [121, 117] width 10 height 10
click at [181, 130] on div "Diamond" at bounding box center [363, 133] width 494 height 7
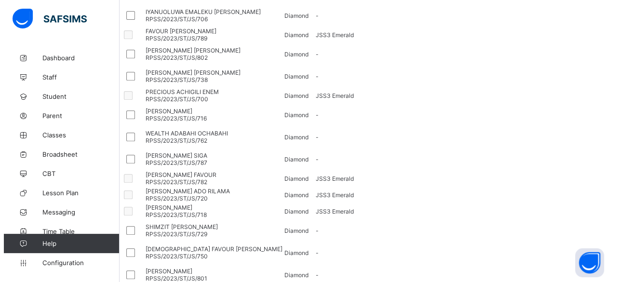
scroll to position [215, 0]
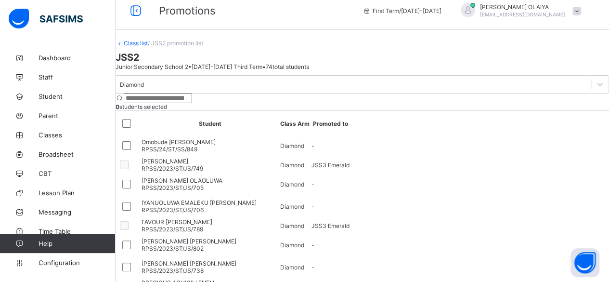
scroll to position [0, 0]
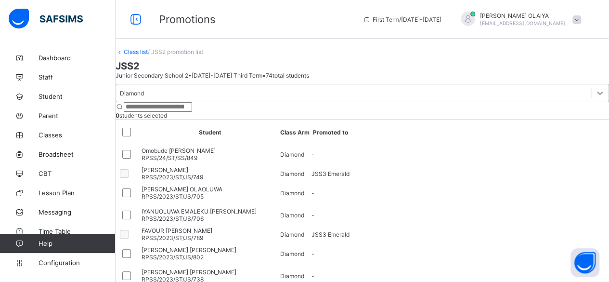
click at [595, 93] on icon at bounding box center [600, 93] width 10 height 10
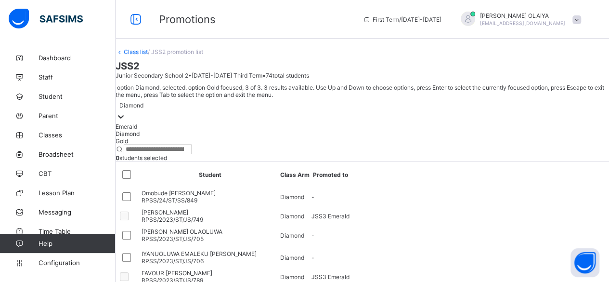
click at [171, 140] on div "Gold" at bounding box center [363, 140] width 494 height 7
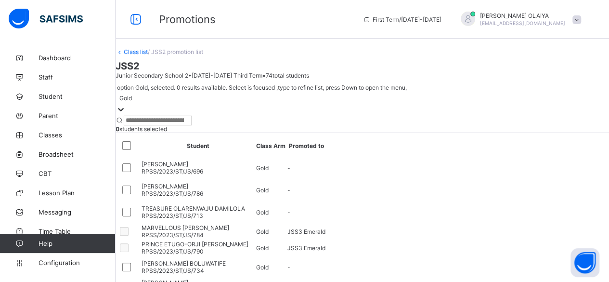
click at [126, 105] on icon at bounding box center [121, 110] width 10 height 10
click at [147, 55] on link "Class list" at bounding box center [136, 51] width 24 height 7
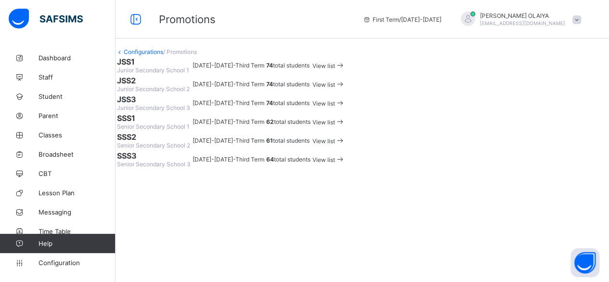
scroll to position [110, 0]
click at [335, 145] on span "View list" at bounding box center [324, 140] width 23 height 7
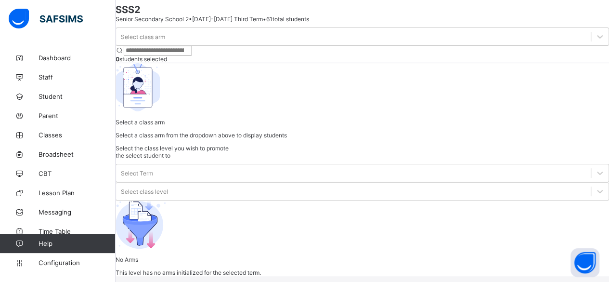
scroll to position [41, 0]
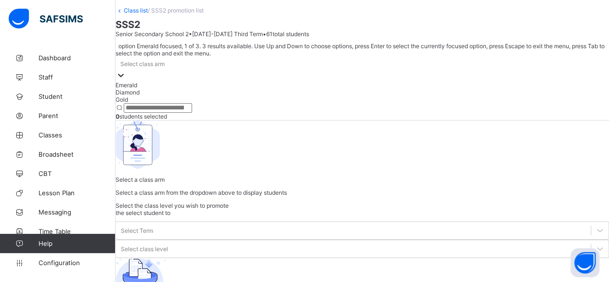
click at [126, 80] on icon at bounding box center [121, 75] width 10 height 10
click at [175, 89] on div "Emerald" at bounding box center [363, 84] width 494 height 7
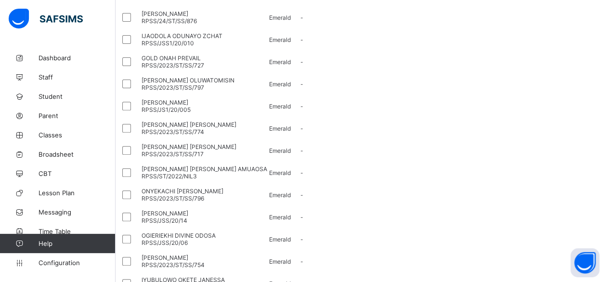
scroll to position [138, 0]
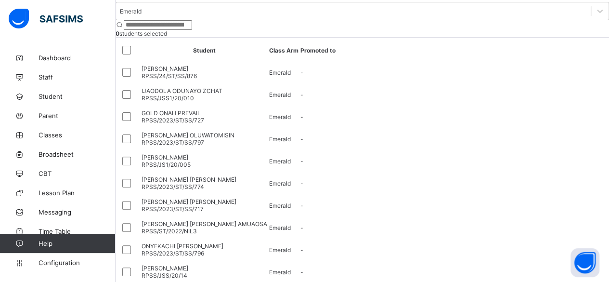
scroll to position [0, 0]
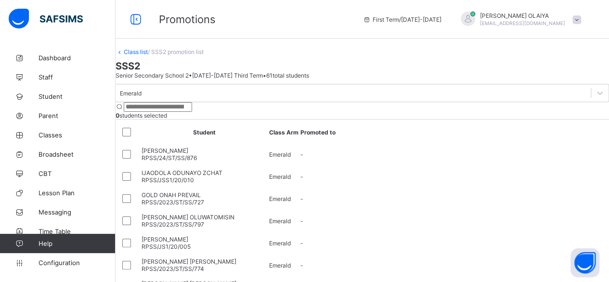
click at [148, 55] on link "Class list" at bounding box center [136, 51] width 24 height 7
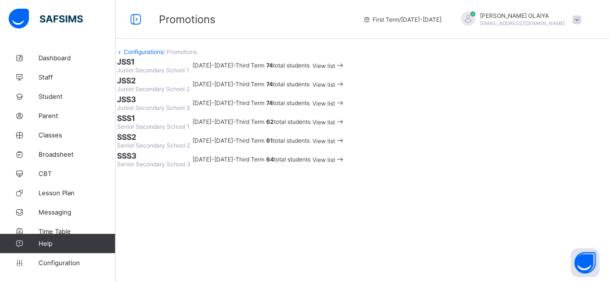
scroll to position [96, 0]
click at [335, 82] on span "View list" at bounding box center [324, 84] width 23 height 7
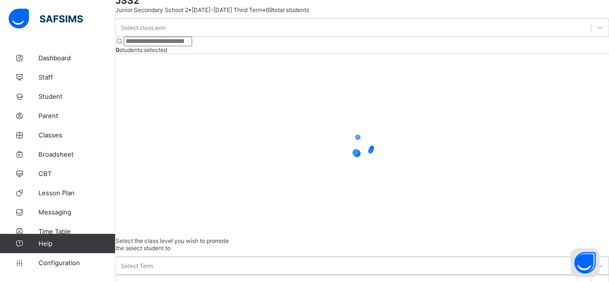
scroll to position [90, 0]
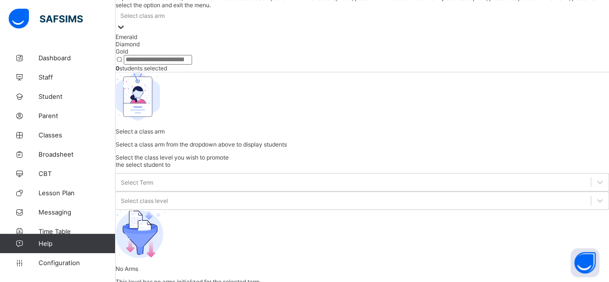
click at [188, 22] on div "Select class arm" at bounding box center [363, 15] width 494 height 13
click at [172, 40] on div "Emerald" at bounding box center [363, 36] width 494 height 7
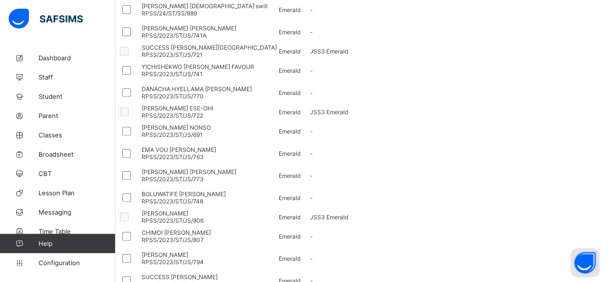
scroll to position [167, 0]
click at [137, 15] on div at bounding box center [128, 10] width 17 height 12
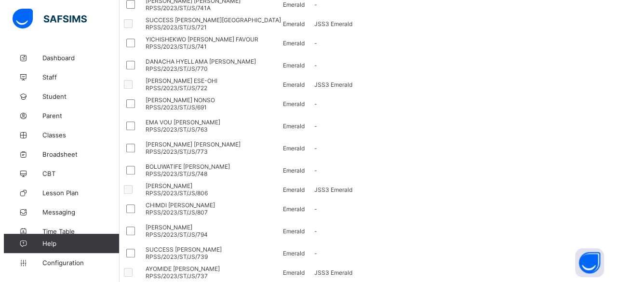
scroll to position [263, 0]
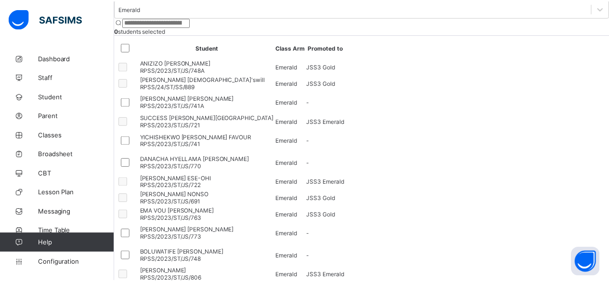
scroll to position [263, 0]
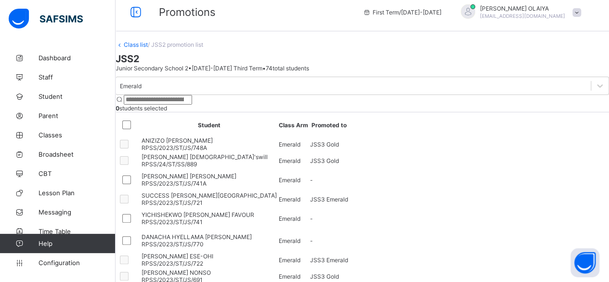
scroll to position [0, 0]
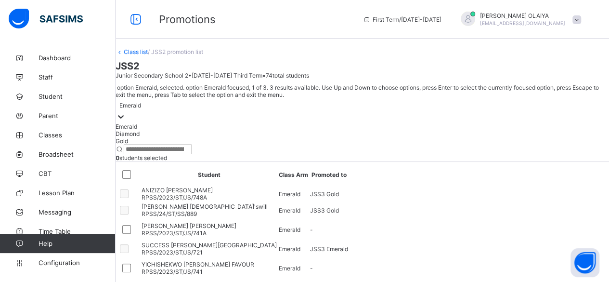
click at [126, 112] on icon at bounding box center [121, 117] width 10 height 10
click at [187, 131] on div "Diamond" at bounding box center [363, 133] width 494 height 7
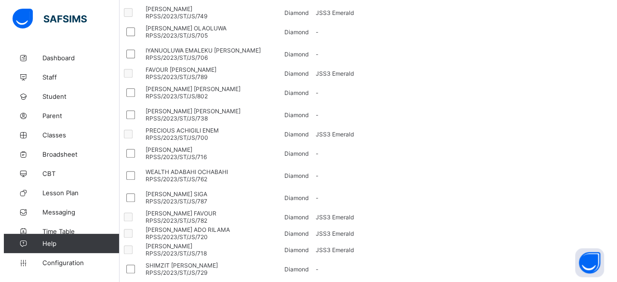
scroll to position [119, 0]
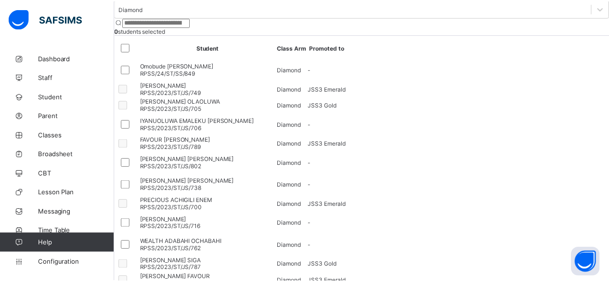
scroll to position [119, 0]
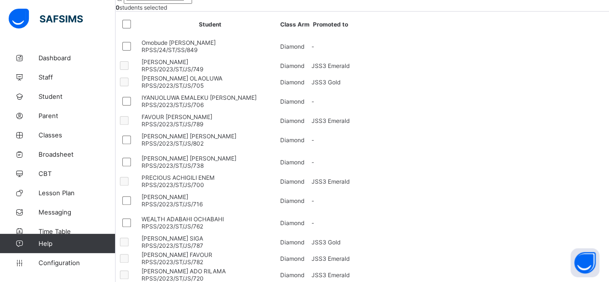
scroll to position [0, 0]
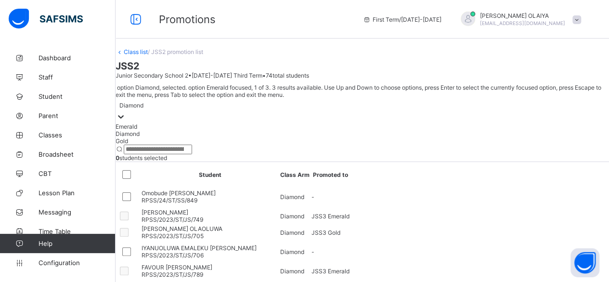
click at [126, 112] on icon at bounding box center [121, 117] width 10 height 10
click at [162, 145] on div "Gold" at bounding box center [363, 140] width 494 height 7
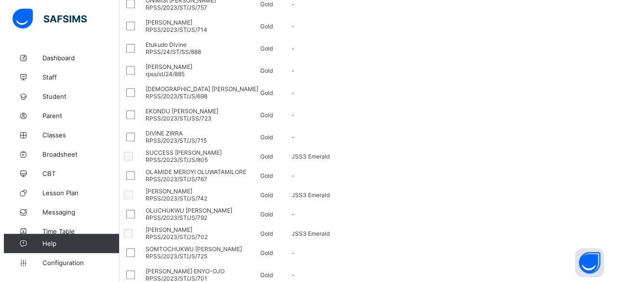
scroll to position [228, 0]
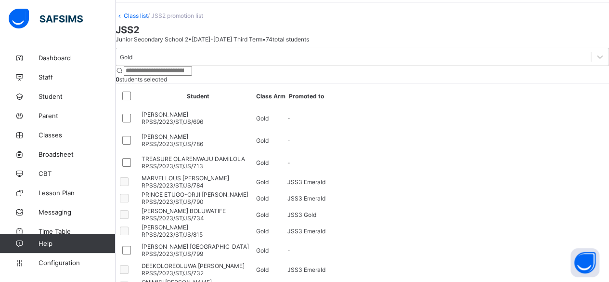
scroll to position [0, 0]
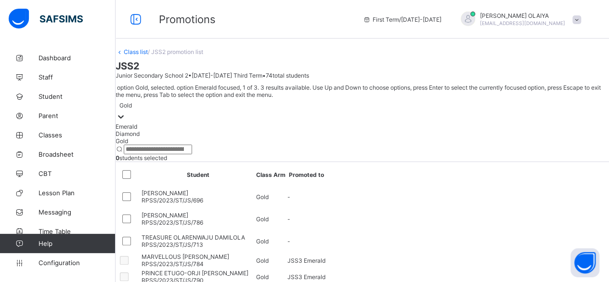
click at [126, 112] on icon at bounding box center [121, 117] width 10 height 10
click at [195, 123] on div "Emerald" at bounding box center [363, 126] width 494 height 7
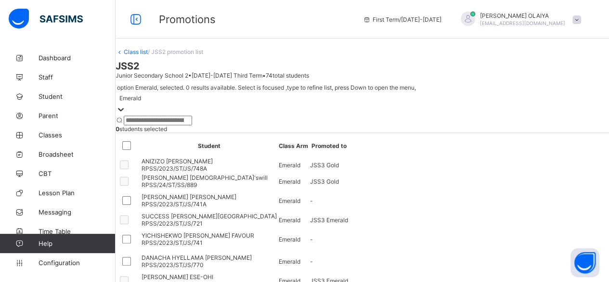
click at [126, 105] on icon at bounding box center [121, 110] width 10 height 10
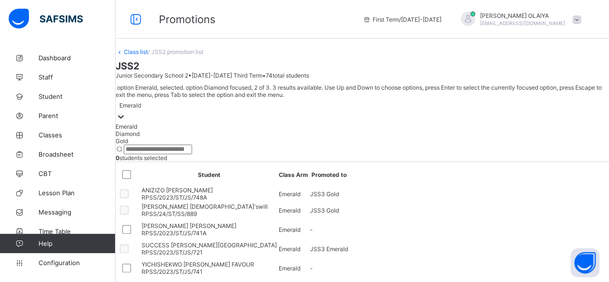
click at [200, 130] on div "Diamond" at bounding box center [363, 133] width 494 height 7
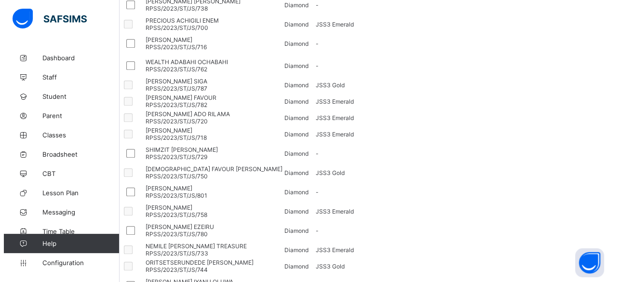
scroll to position [263, 0]
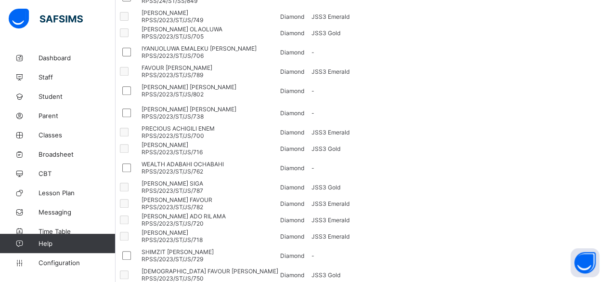
scroll to position [70, 0]
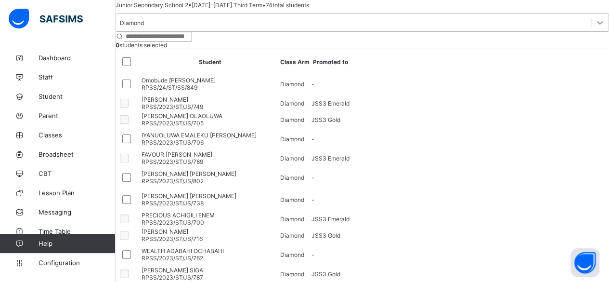
click at [595, 27] on icon at bounding box center [600, 23] width 10 height 10
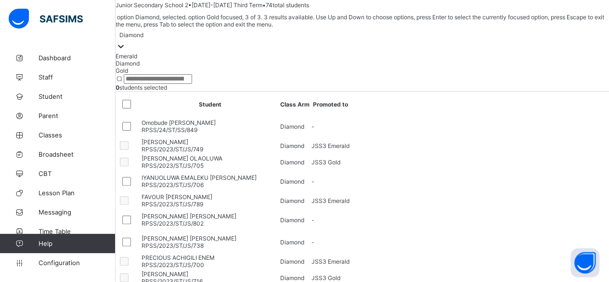
click at [187, 74] on div "Gold" at bounding box center [363, 70] width 494 height 7
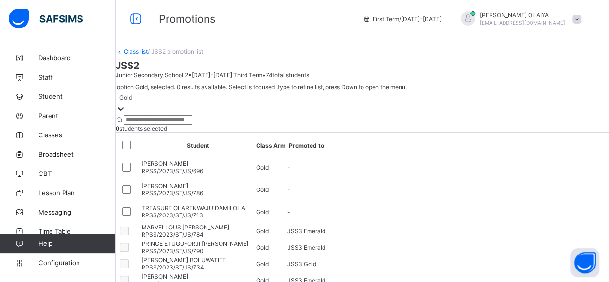
scroll to position [0, 0]
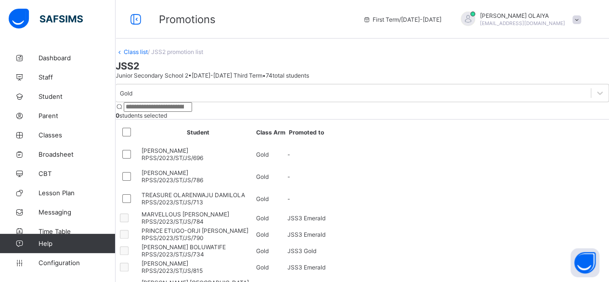
click at [148, 55] on link "Class list" at bounding box center [136, 51] width 24 height 7
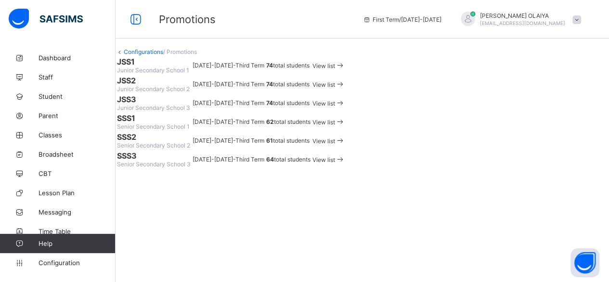
scroll to position [96, 0]
click at [335, 126] on span "View list" at bounding box center [324, 122] width 23 height 7
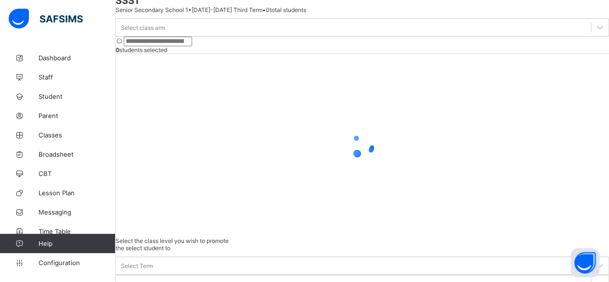
scroll to position [90, 0]
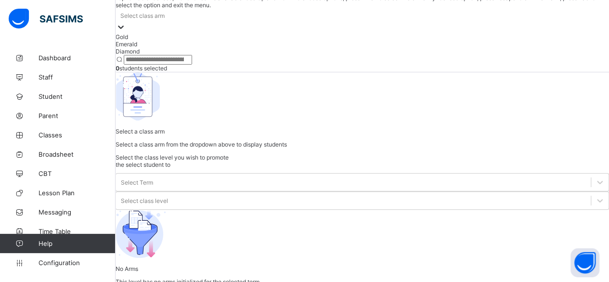
click at [126, 32] on icon at bounding box center [121, 27] width 10 height 10
click at [180, 40] on div "Gold" at bounding box center [363, 36] width 494 height 7
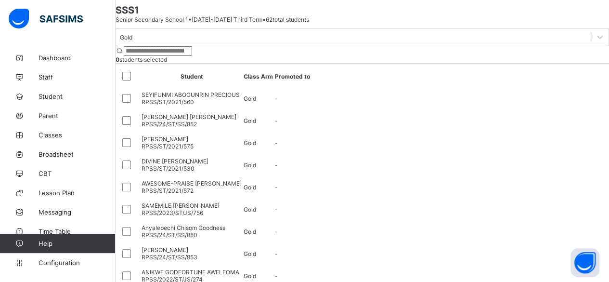
scroll to position [41, 0]
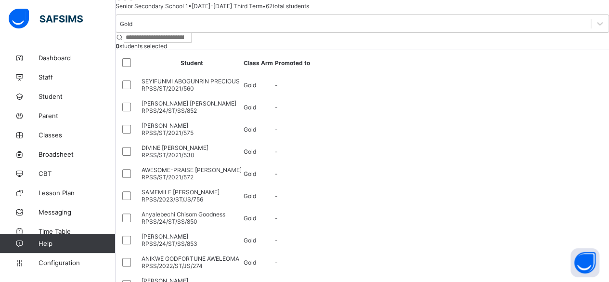
scroll to position [90, 0]
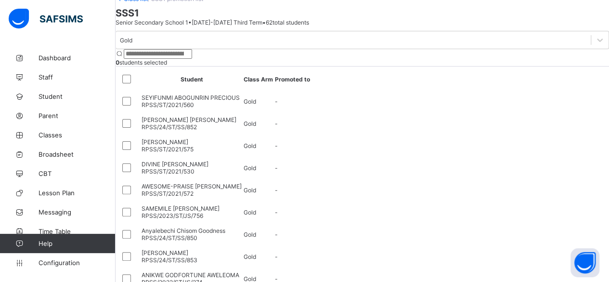
scroll to position [41, 0]
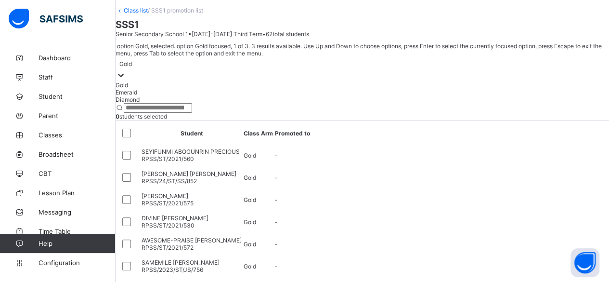
click at [126, 80] on icon at bounding box center [121, 75] width 10 height 10
click at [151, 103] on div "Diamond" at bounding box center [363, 99] width 494 height 7
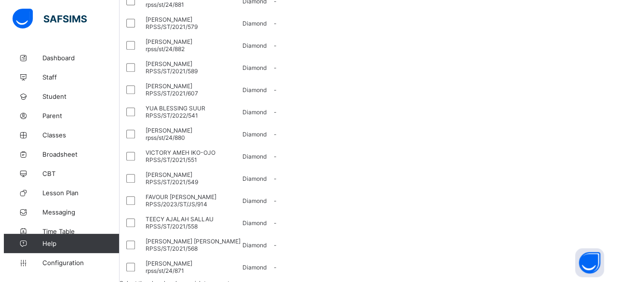
scroll to position [154, 0]
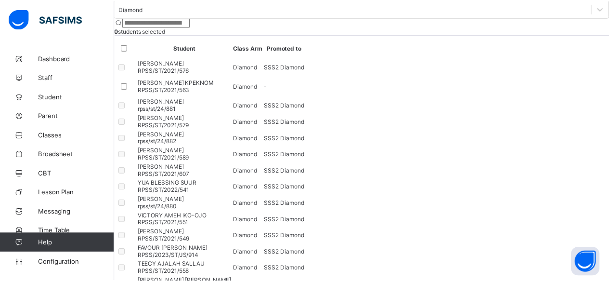
scroll to position [154, 0]
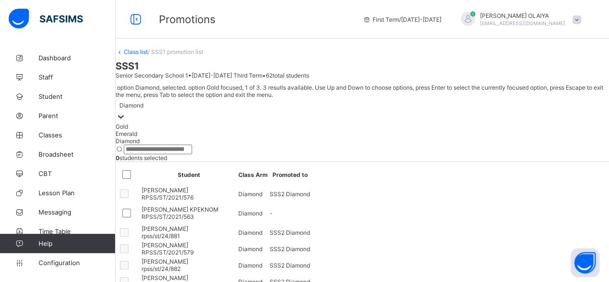
click at [126, 112] on icon at bounding box center [121, 117] width 10 height 10
click at [154, 123] on div "Gold" at bounding box center [363, 126] width 494 height 7
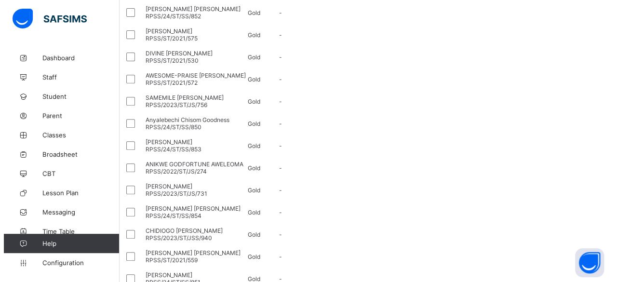
scroll to position [193, 0]
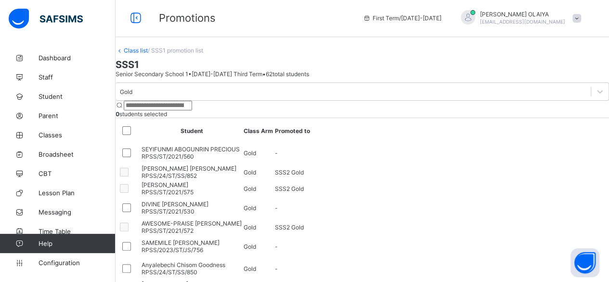
scroll to position [0, 0]
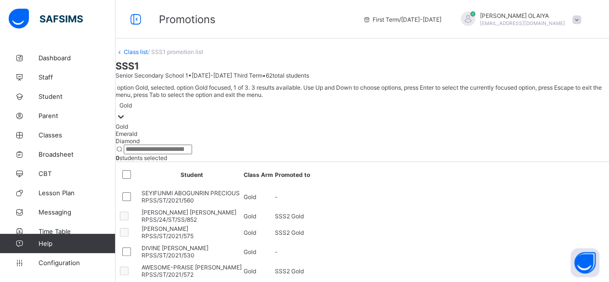
click at [126, 112] on icon at bounding box center [121, 117] width 10 height 10
click at [190, 130] on div "Emerald" at bounding box center [363, 133] width 494 height 7
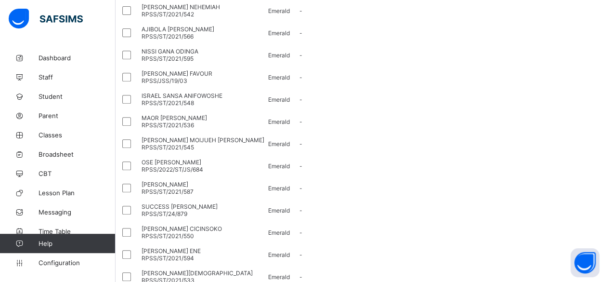
scroll to position [193, 0]
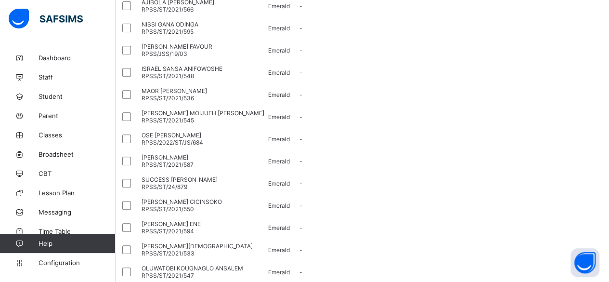
click at [137, 78] on div at bounding box center [128, 72] width 17 height 12
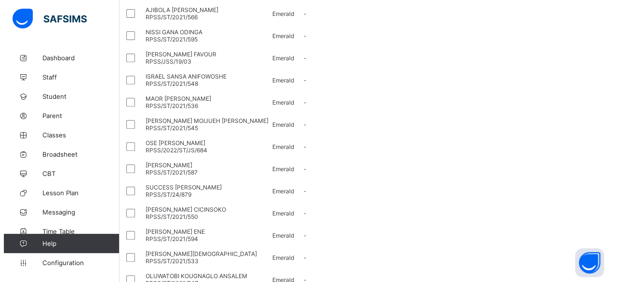
scroll to position [228, 0]
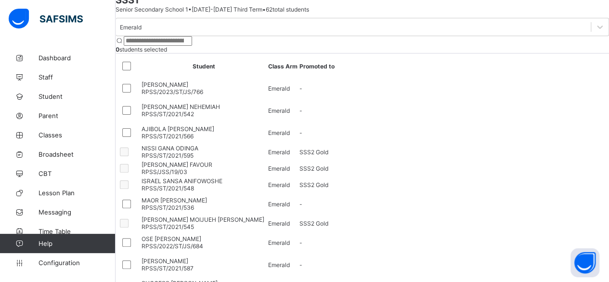
scroll to position [0, 0]
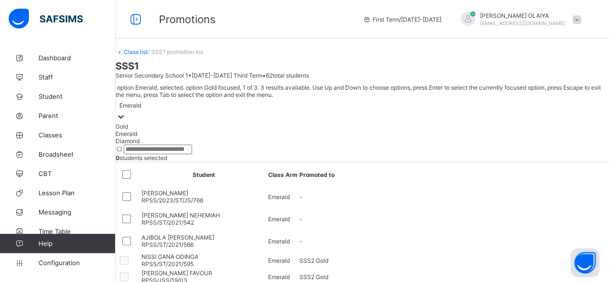
click at [124, 115] on icon at bounding box center [121, 116] width 6 height 3
click at [188, 123] on div "Gold" at bounding box center [363, 126] width 494 height 7
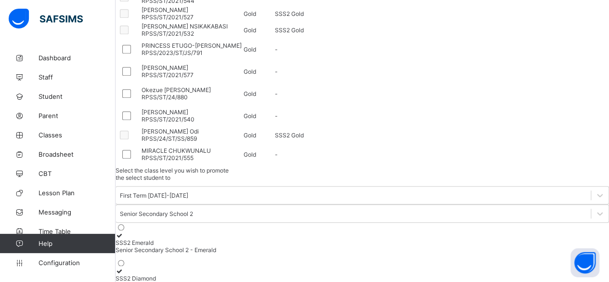
scroll to position [434, 0]
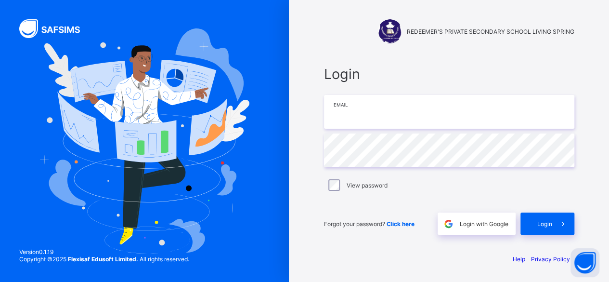
type input "**********"
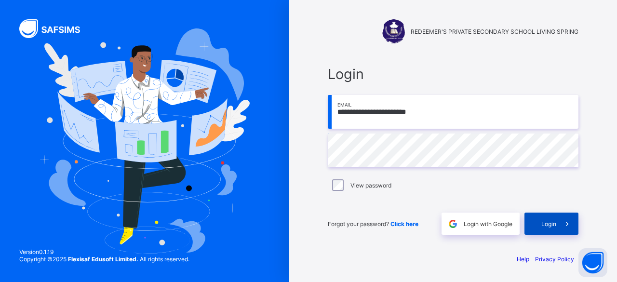
click at [556, 221] on span at bounding box center [567, 223] width 22 height 22
click at [409, 66] on span "Login" at bounding box center [453, 74] width 251 height 17
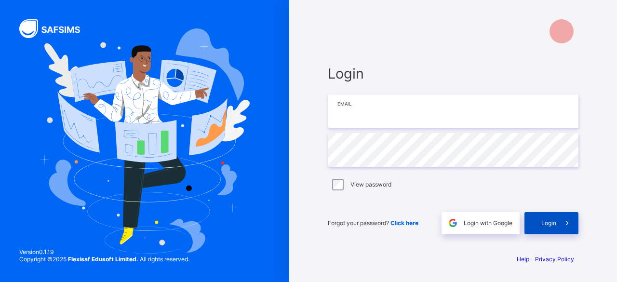
type input "**********"
click at [549, 223] on span "Login" at bounding box center [548, 222] width 15 height 7
type input "**********"
click at [538, 223] on div "Login" at bounding box center [551, 223] width 54 height 22
type input "**********"
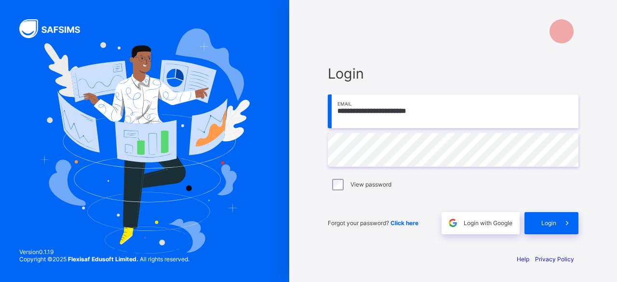
click at [404, 183] on div "View password" at bounding box center [453, 185] width 246 height 12
click at [541, 223] on div "Login" at bounding box center [551, 223] width 54 height 22
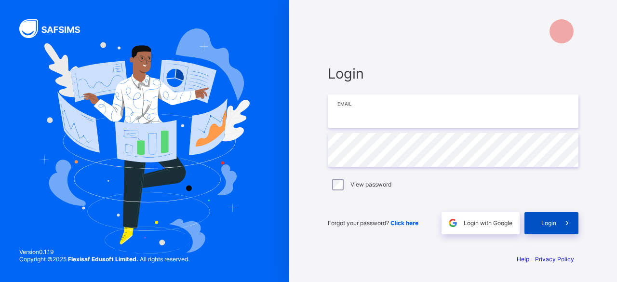
type input "**********"
click at [544, 222] on span "Login" at bounding box center [548, 222] width 15 height 7
type input "**********"
click at [542, 220] on span "Login" at bounding box center [548, 222] width 15 height 7
type input "**********"
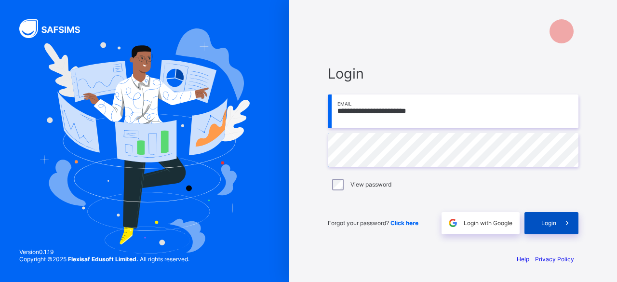
click at [536, 225] on div "Login" at bounding box center [551, 223] width 54 height 22
type input "**********"
click at [551, 223] on span "Login" at bounding box center [548, 222] width 15 height 7
